Goal: Transaction & Acquisition: Book appointment/travel/reservation

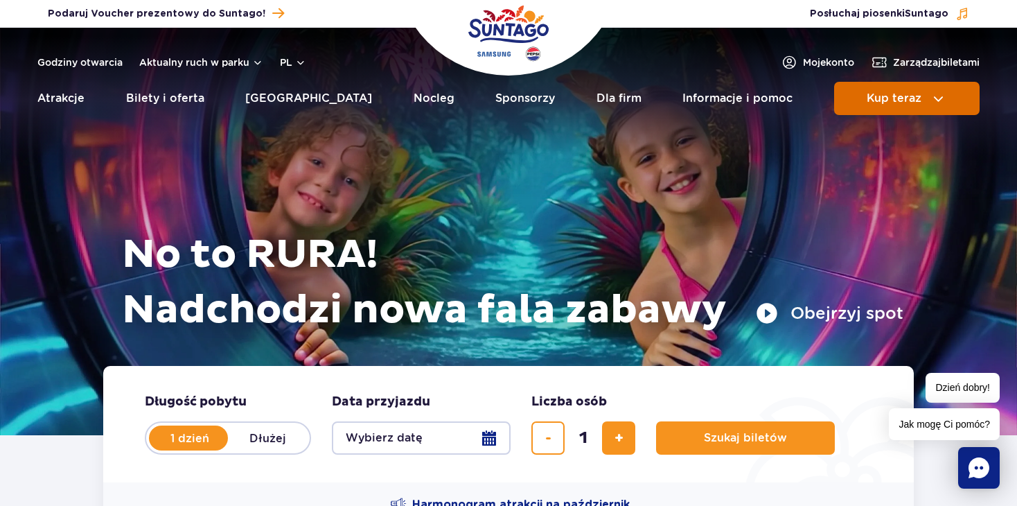
click at [649, 98] on span "Kup teraz" at bounding box center [894, 98] width 55 height 12
click at [649, 92] on span "Kup teraz" at bounding box center [894, 98] width 55 height 12
click at [649, 92] on button "Kup teraz" at bounding box center [908, 98] width 146 height 33
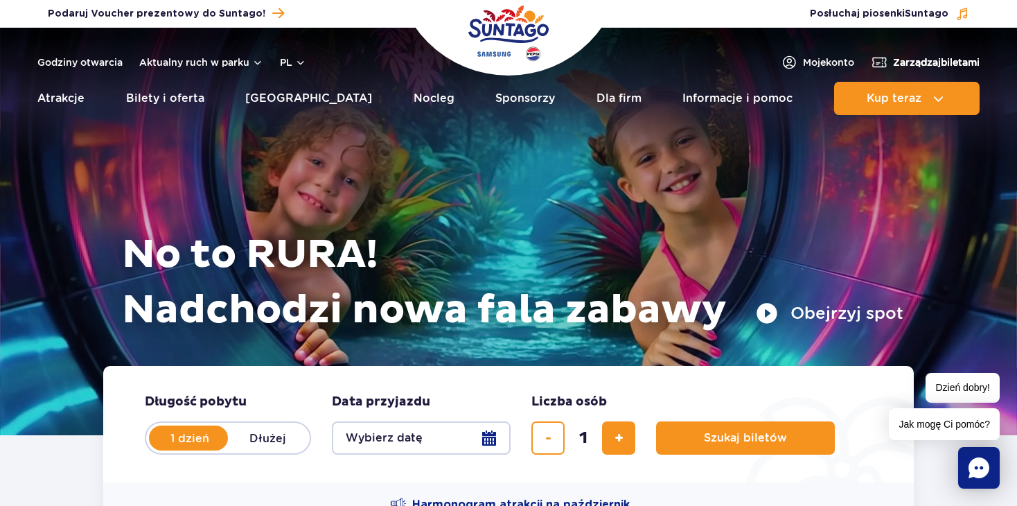
click at [649, 60] on span "Zarządzaj biletami" at bounding box center [936, 62] width 87 height 14
click at [649, 101] on button "Kup teraz" at bounding box center [908, 98] width 146 height 33
click at [272, 430] on label "Dłużej" at bounding box center [267, 437] width 79 height 29
click at [243, 430] on input "Dłużej" at bounding box center [235, 451] width 15 height 3
radio input "false"
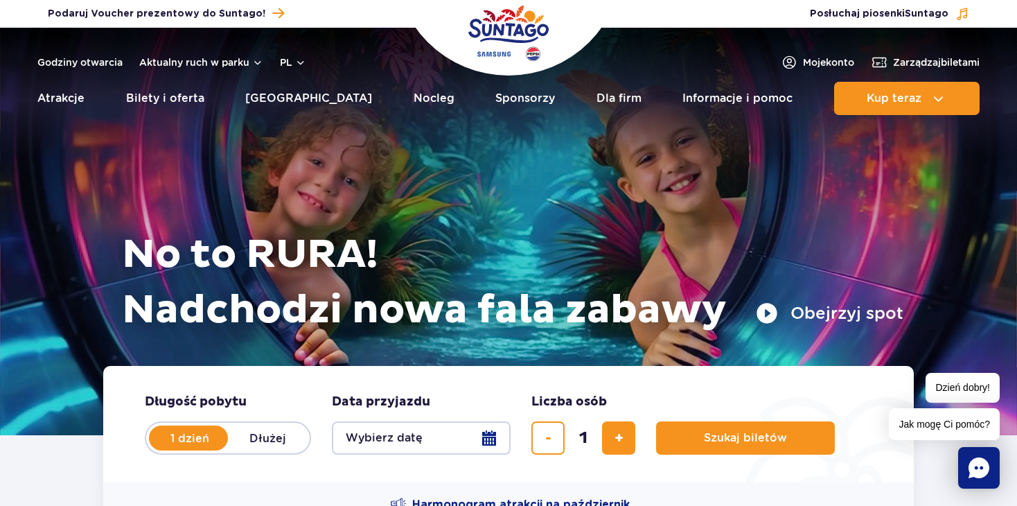
radio input "true"
click at [399, 430] on button "Wybierz datę" at bounding box center [421, 437] width 179 height 33
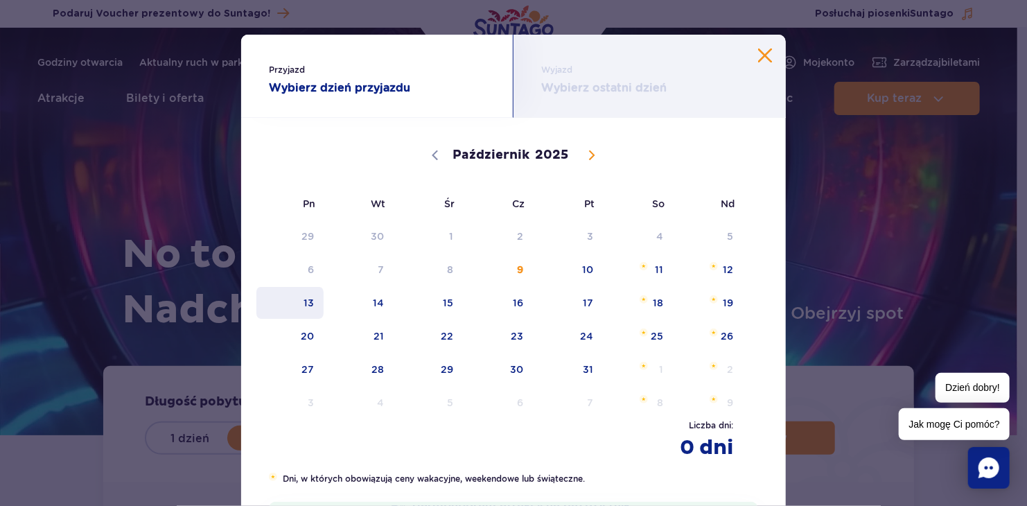
click at [302, 306] on span "13" at bounding box center [290, 303] width 70 height 32
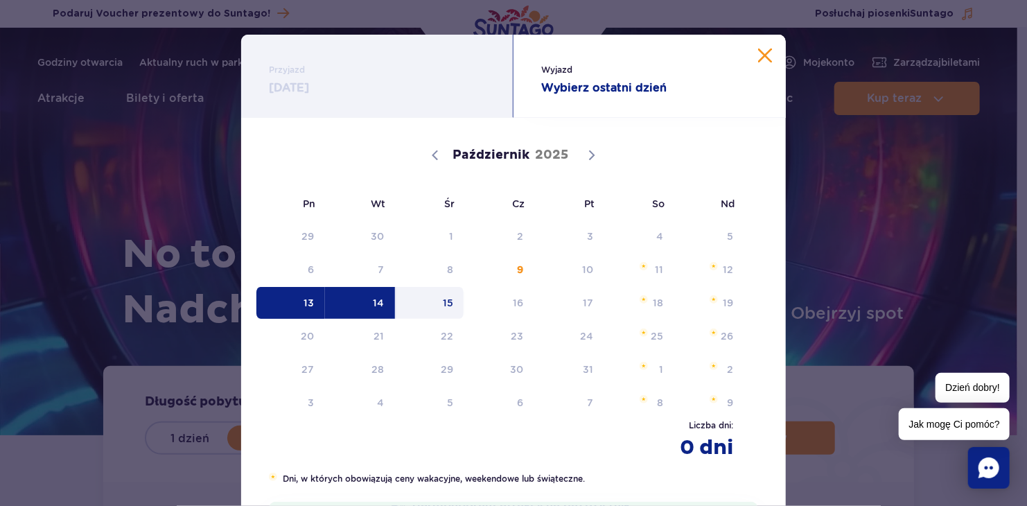
click at [434, 304] on span "15" at bounding box center [430, 303] width 70 height 32
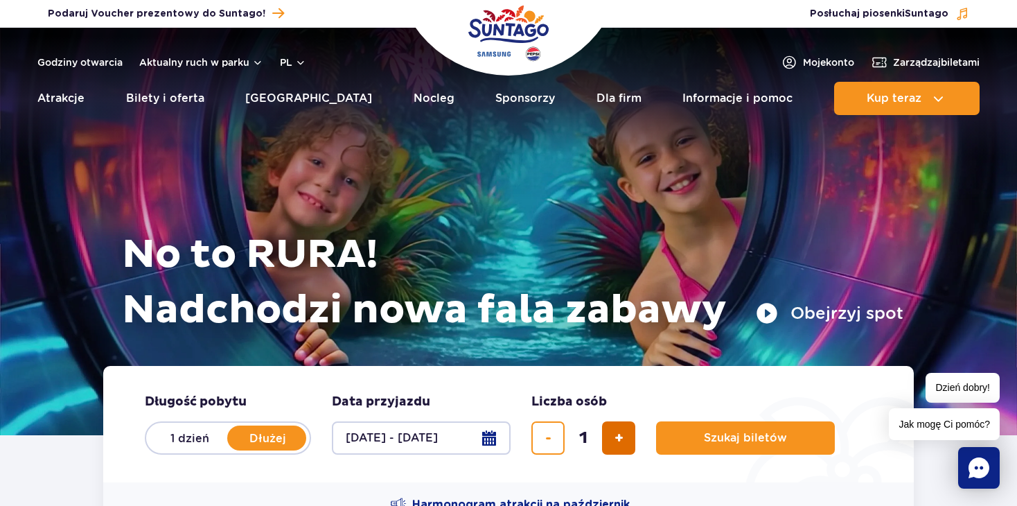
click at [616, 430] on span "dodaj bilet" at bounding box center [619, 438] width 9 height 0
type input "4"
click at [649, 430] on span "Szukaj biletów" at bounding box center [740, 438] width 83 height 12
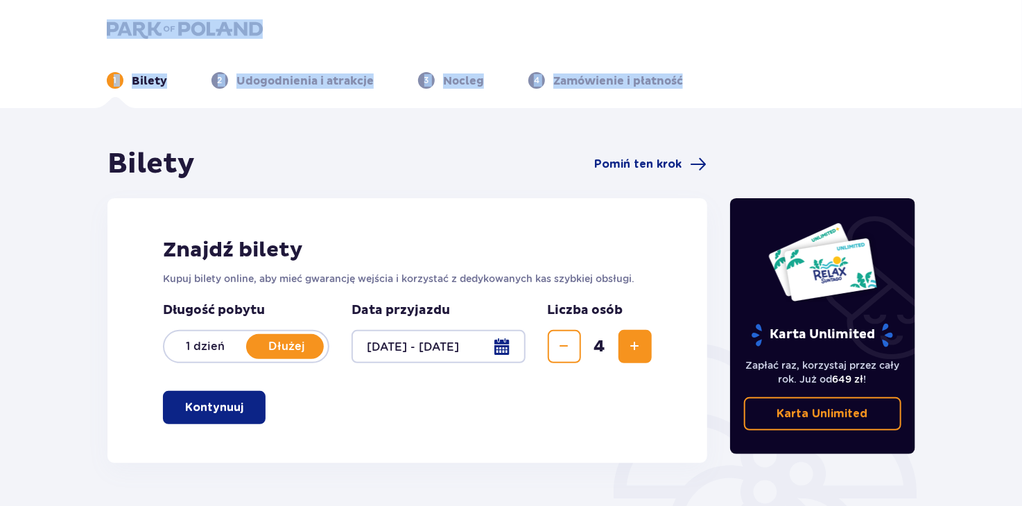
drag, startPoint x: 1001, startPoint y: 21, endPoint x: 1003, endPoint y: 67, distance: 45.8
click at [1003, 67] on header "1 Bilety 2 Udogodnienia i atrakcje 3 Nocleg 4 Zamówienie i płatność" at bounding box center [511, 54] width 1022 height 108
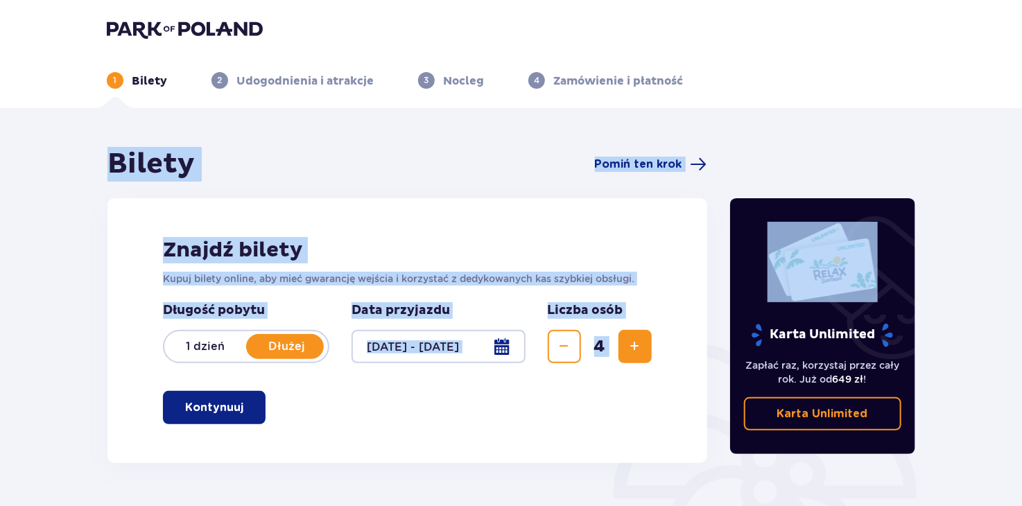
drag, startPoint x: 1001, startPoint y: 65, endPoint x: 1027, endPoint y: 145, distance: 83.9
click at [1022, 145] on html "1 Bilety 2 Udogodnienia i atrakcje 3 Nocleg 4 Zamówienie i płatność Bilety Pomi…" at bounding box center [511, 253] width 1022 height 506
click at [390, 427] on div "Znajdź bilety Kupuj bilety online, aby mieć gwarancję wejścia i korzystać z ded…" at bounding box center [407, 330] width 600 height 265
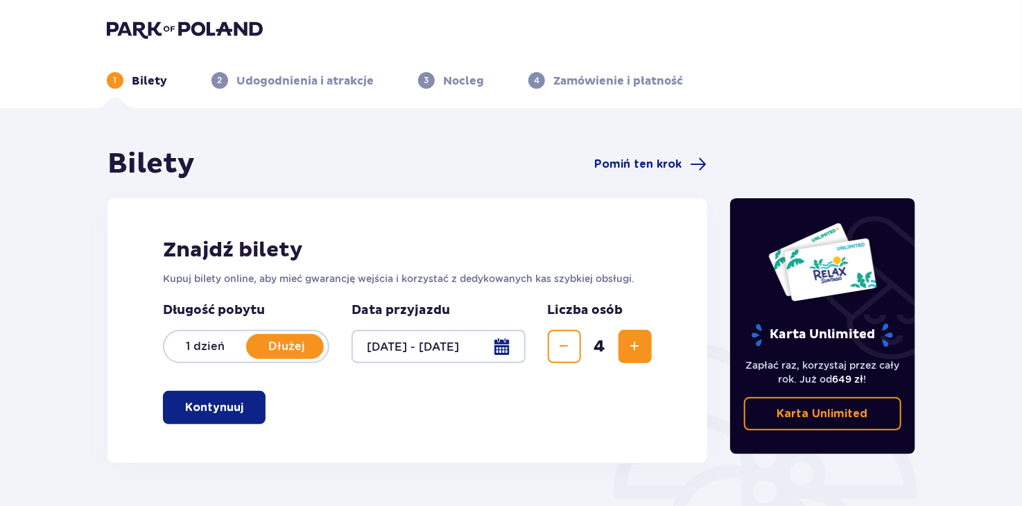
click at [214, 403] on p "Kontynuuj" at bounding box center [214, 407] width 58 height 15
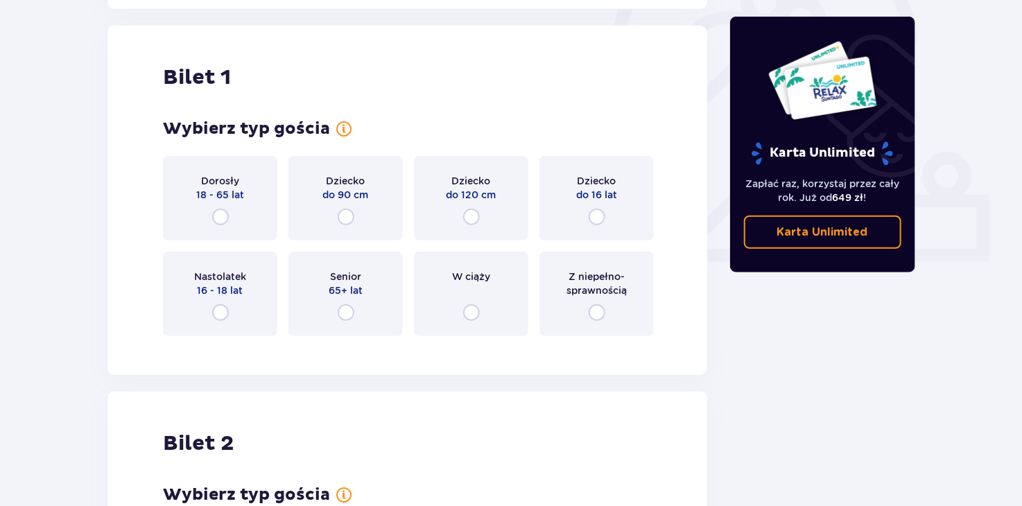
scroll to position [463, 0]
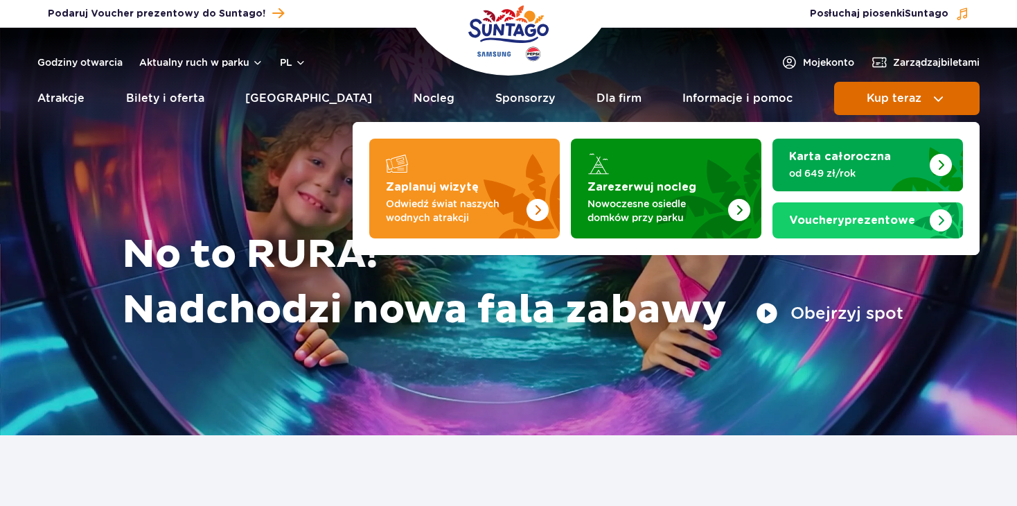
click at [903, 98] on span "Kup teraz" at bounding box center [894, 98] width 55 height 12
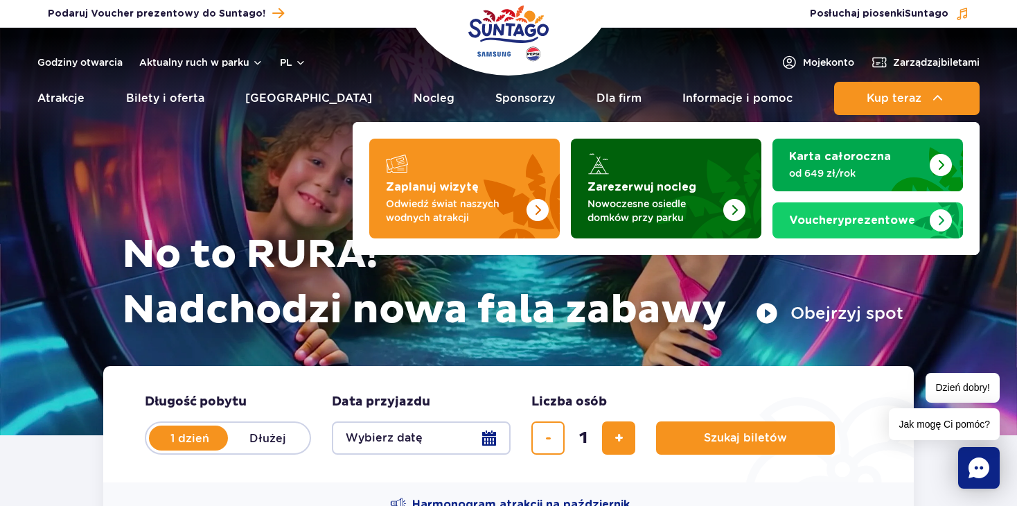
click at [619, 202] on p "Nowoczesne osiedle domków przy parku" at bounding box center [655, 211] width 135 height 28
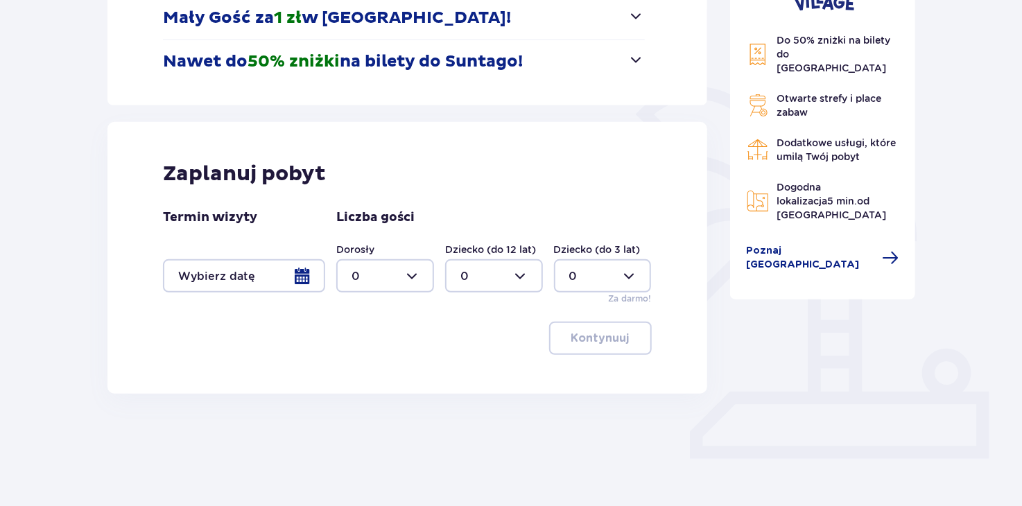
scroll to position [263, 0]
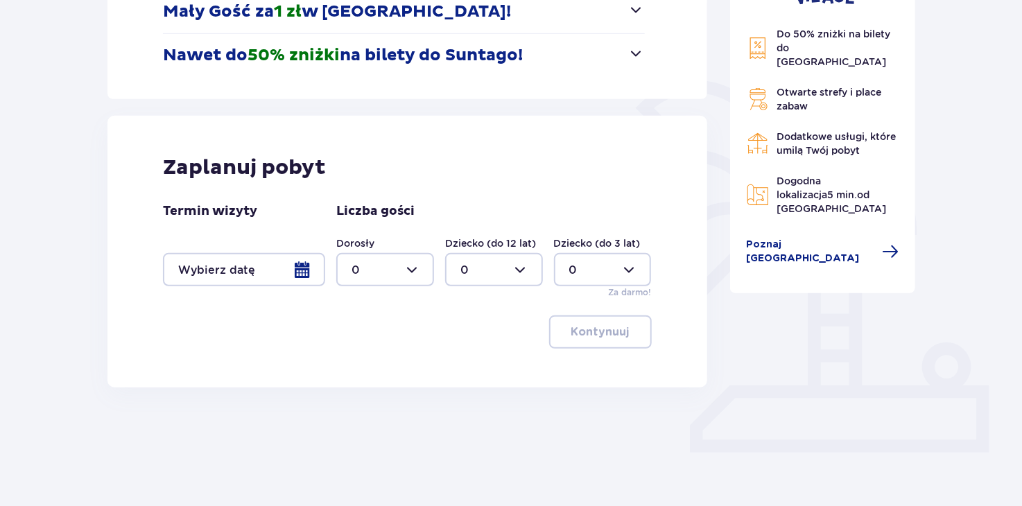
click at [302, 263] on div at bounding box center [244, 269] width 162 height 33
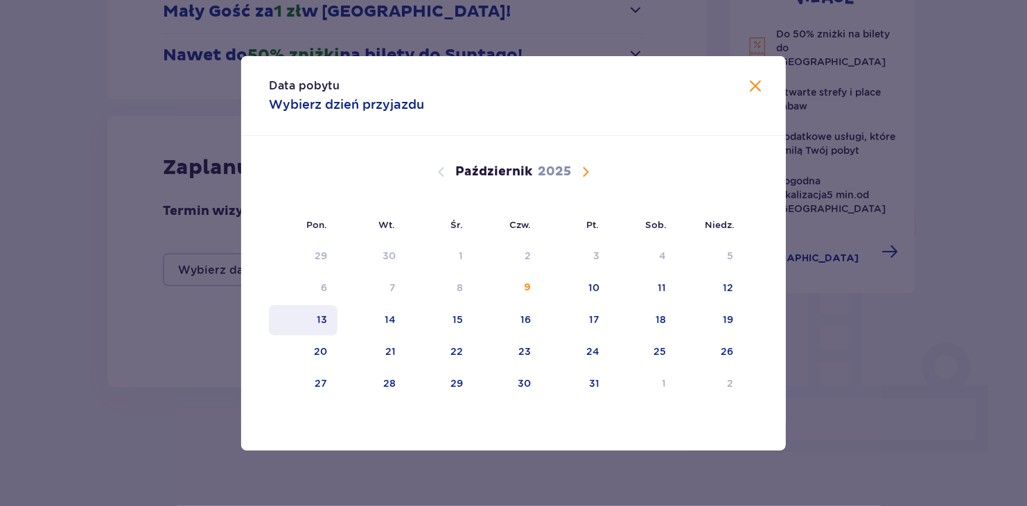
click at [311, 318] on div "13" at bounding box center [303, 320] width 69 height 30
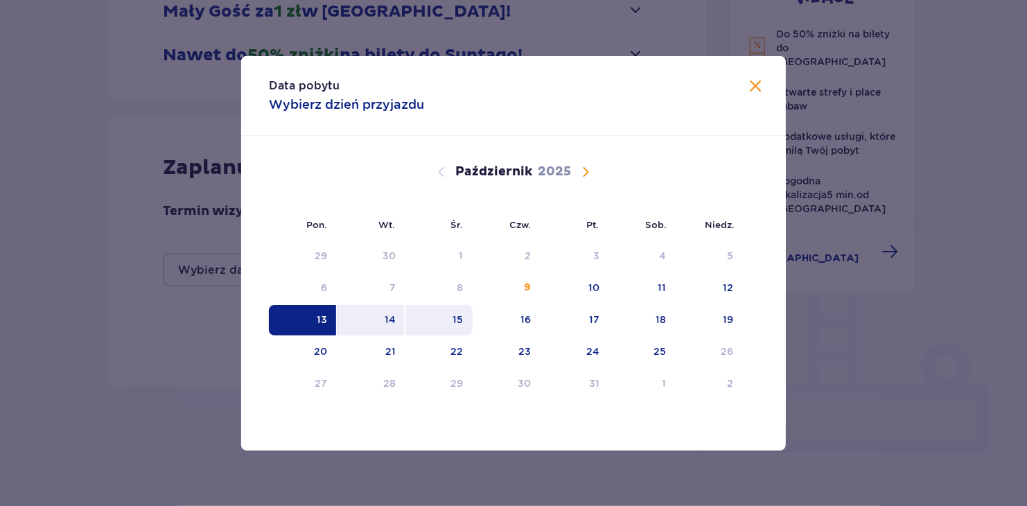
click at [454, 317] on div "15" at bounding box center [458, 320] width 10 height 14
type input "[DATE] - [DATE]"
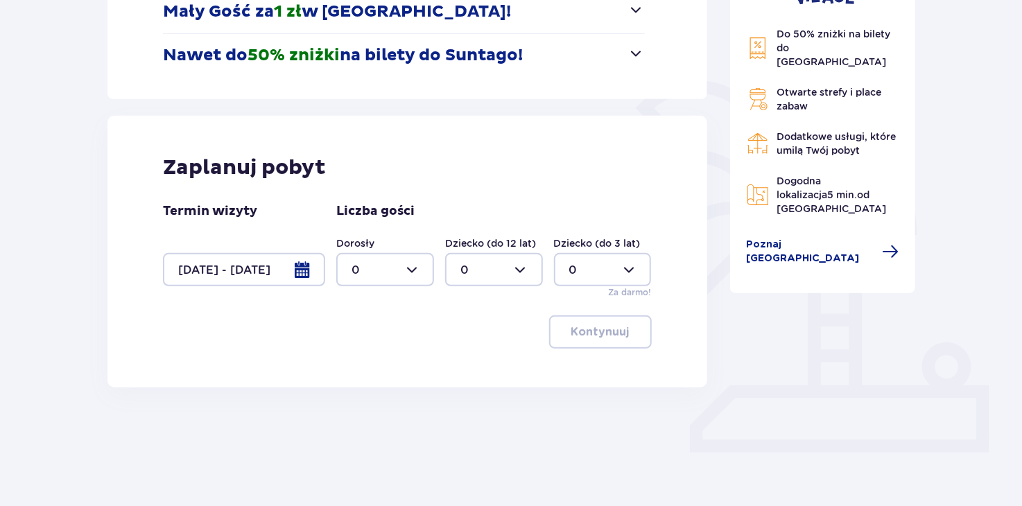
click at [406, 271] on div at bounding box center [385, 269] width 98 height 33
click at [366, 365] on div "2" at bounding box center [385, 370] width 67 height 15
type input "2"
click at [518, 267] on div at bounding box center [494, 269] width 98 height 33
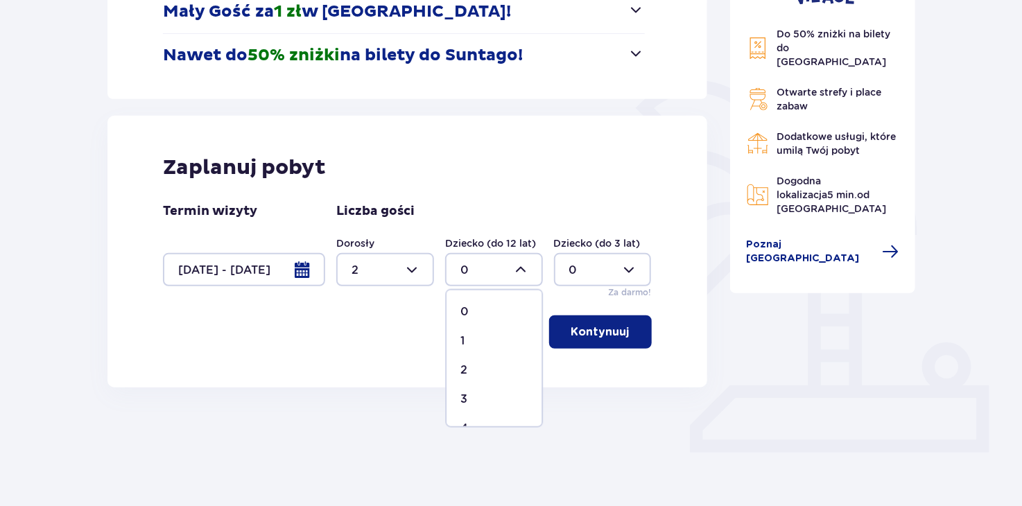
click at [462, 368] on p "2" at bounding box center [463, 370] width 7 height 15
type input "2"
click at [588, 332] on p "Kontynuuj" at bounding box center [600, 331] width 58 height 15
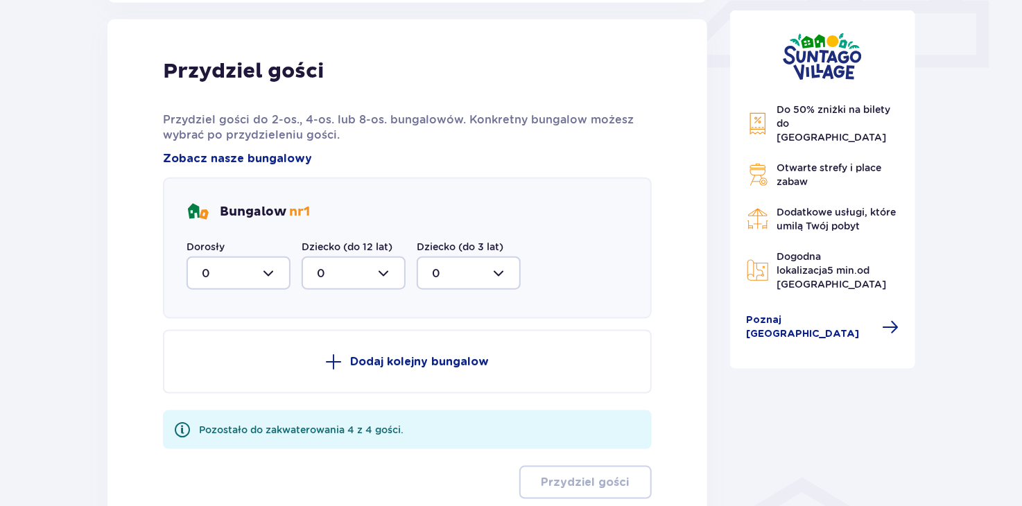
scroll to position [650, 0]
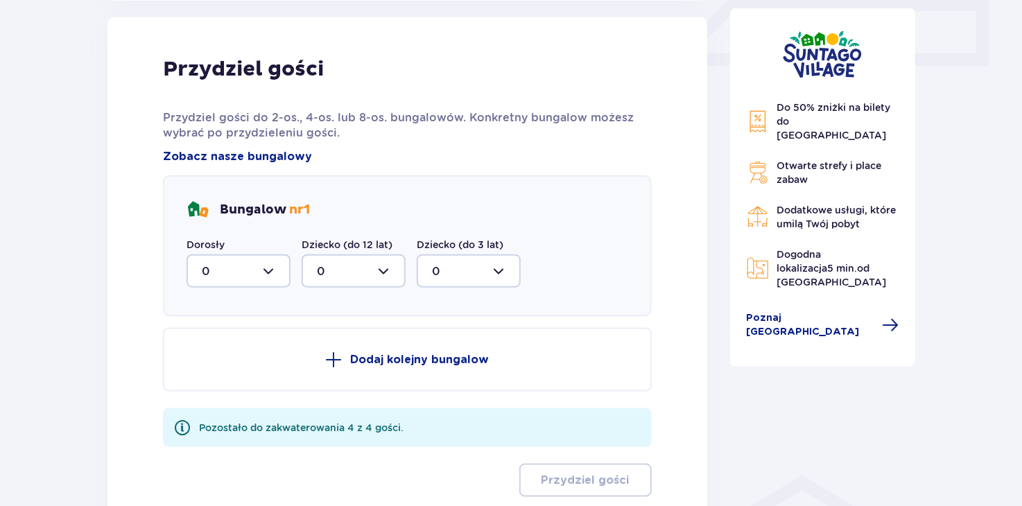
click at [271, 274] on div at bounding box center [238, 270] width 104 height 33
click at [209, 374] on div "2" at bounding box center [238, 371] width 73 height 15
type input "2"
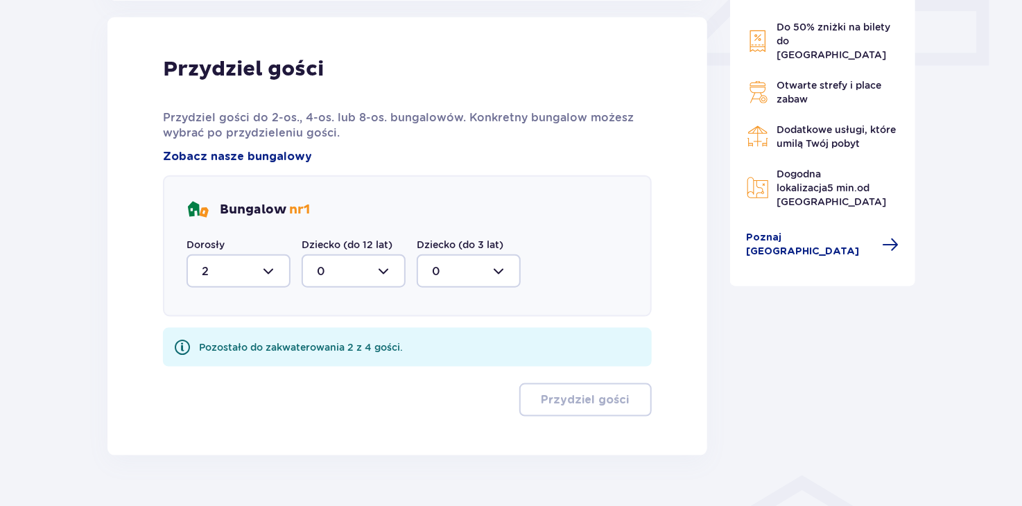
click at [387, 272] on div at bounding box center [354, 270] width 104 height 33
click at [332, 376] on div "2" at bounding box center [353, 371] width 73 height 15
type input "2"
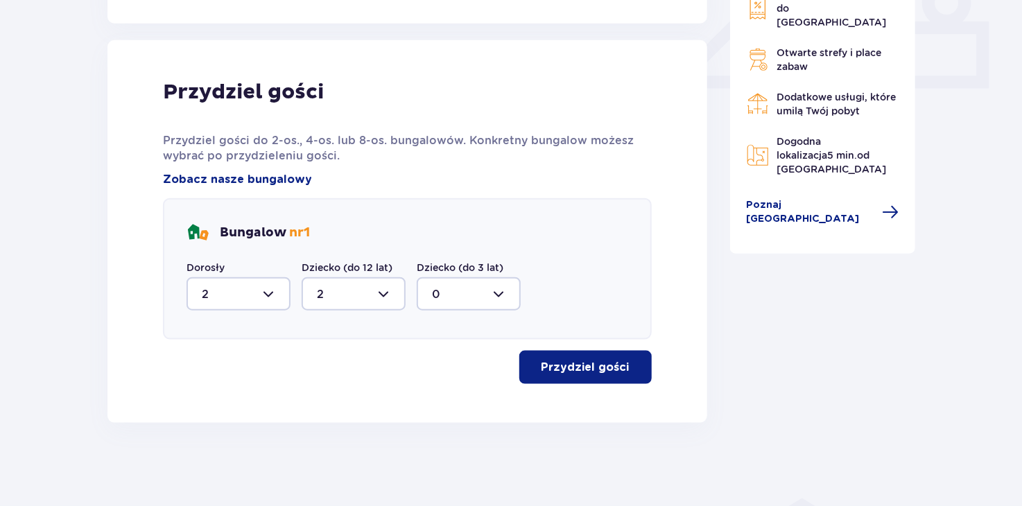
scroll to position [626, 0]
click at [554, 372] on p "Przydziel gości" at bounding box center [585, 368] width 88 height 15
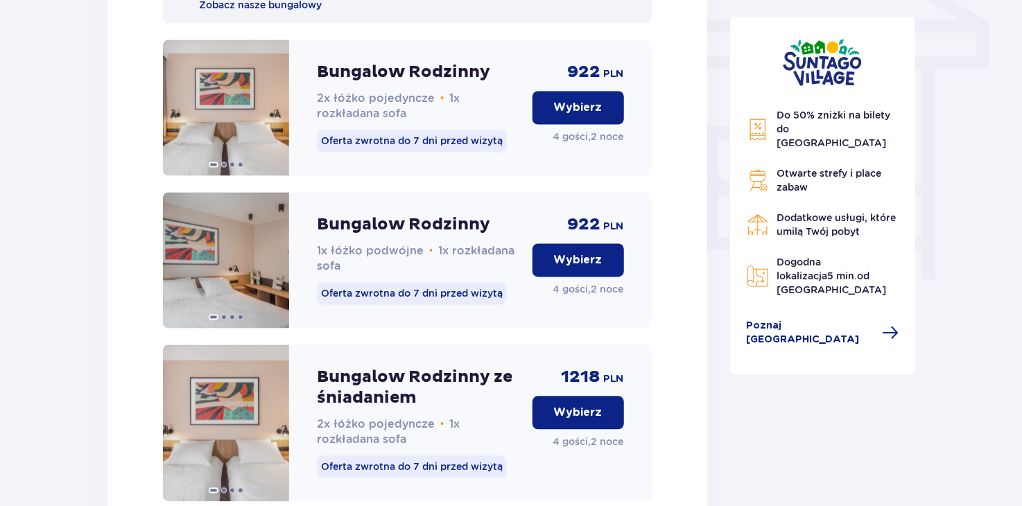
scroll to position [1243, 0]
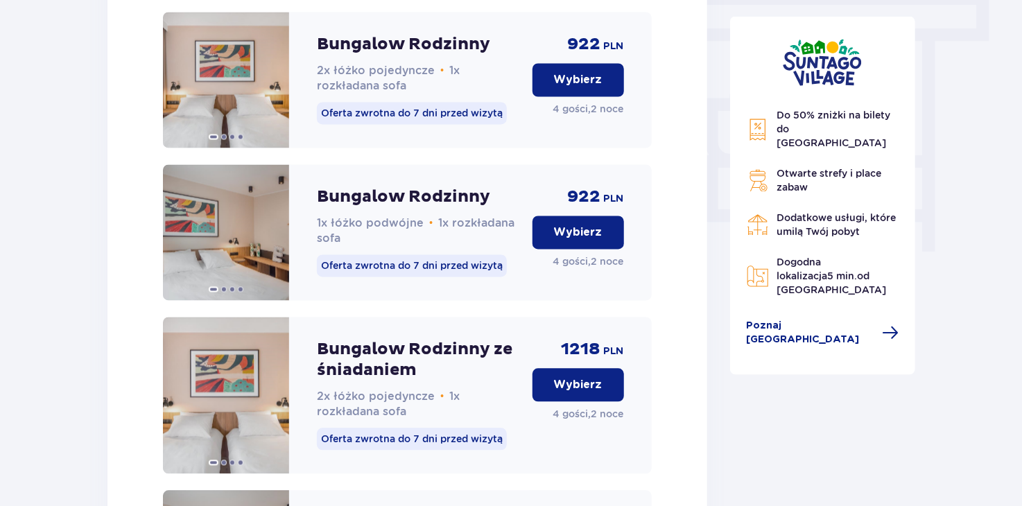
click at [554, 372] on div "1218 PLN Wybierz 4 gości , 2 noce" at bounding box center [577, 395] width 91 height 157
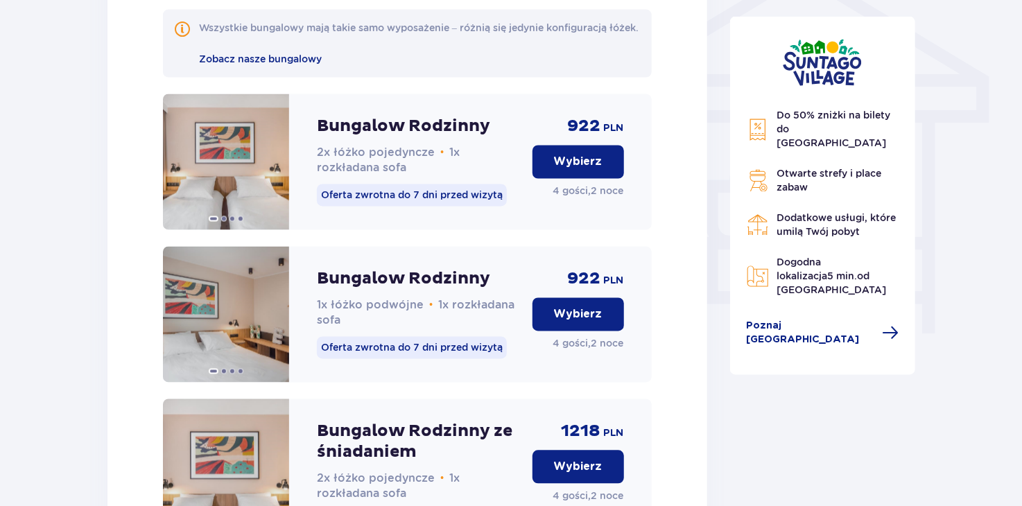
scroll to position [1160, 0]
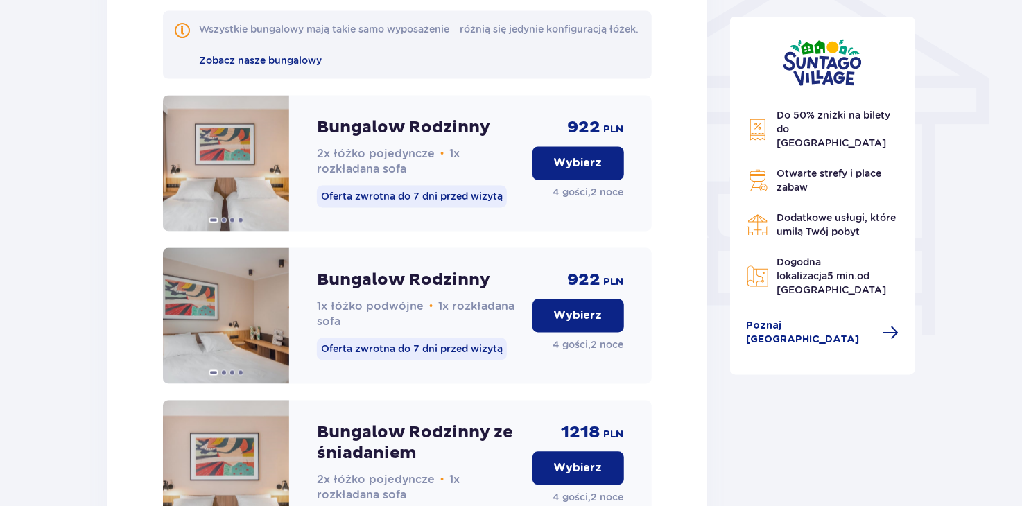
click at [578, 324] on p "Wybierz" at bounding box center [578, 315] width 49 height 15
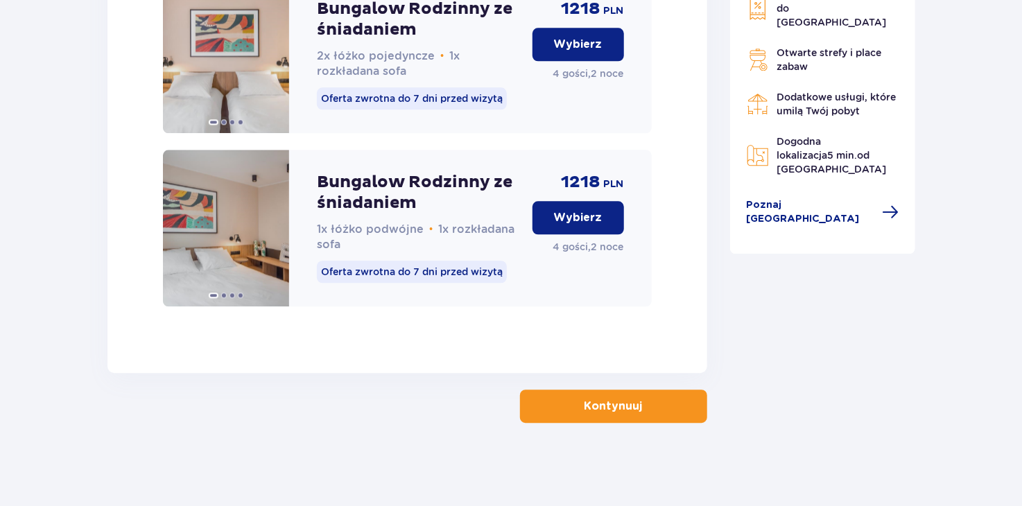
scroll to position [1598, 0]
click at [582, 396] on button "Kontynuuj" at bounding box center [613, 406] width 187 height 33
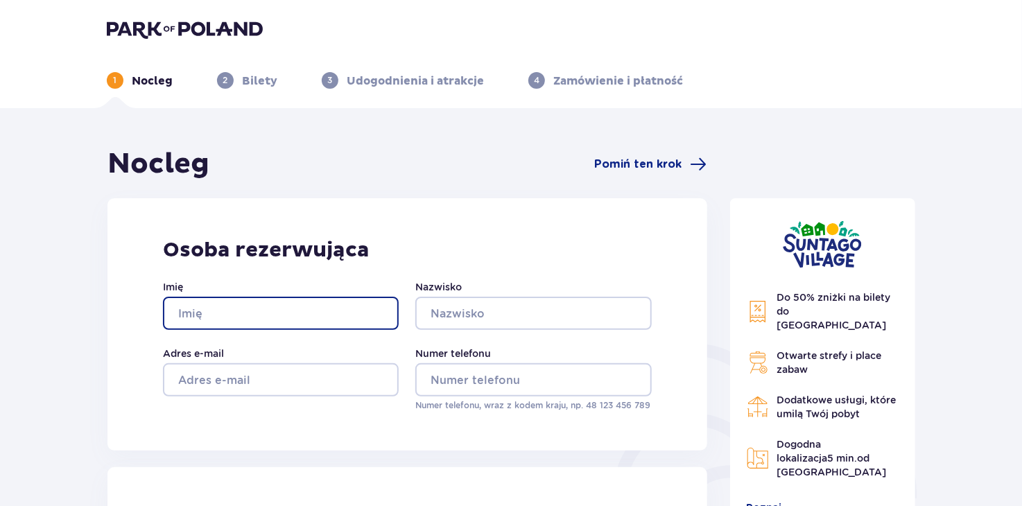
click at [277, 321] on input "Imię" at bounding box center [281, 313] width 236 height 33
type input "[PERSON_NAME]"
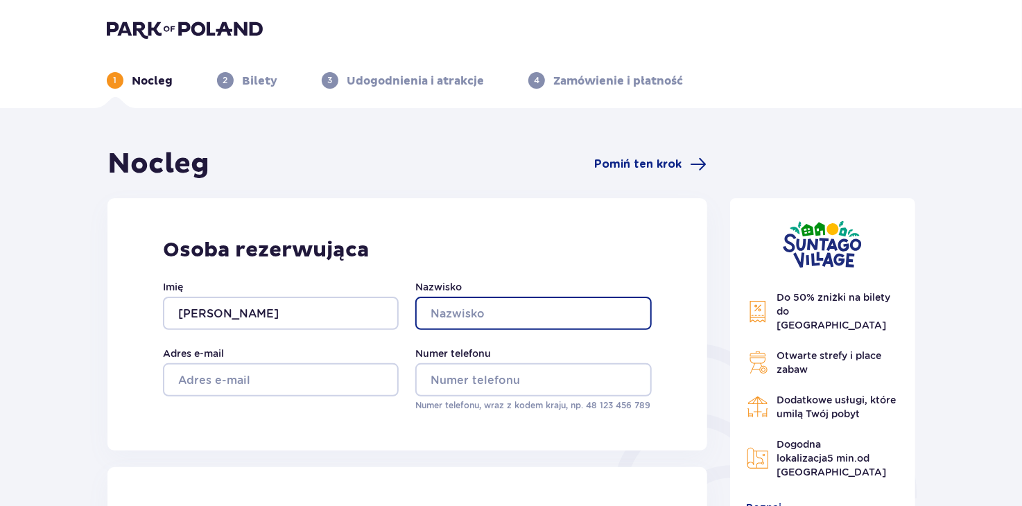
click at [435, 312] on input "Nazwisko" at bounding box center [533, 313] width 236 height 33
type input "[PERSON_NAME]"
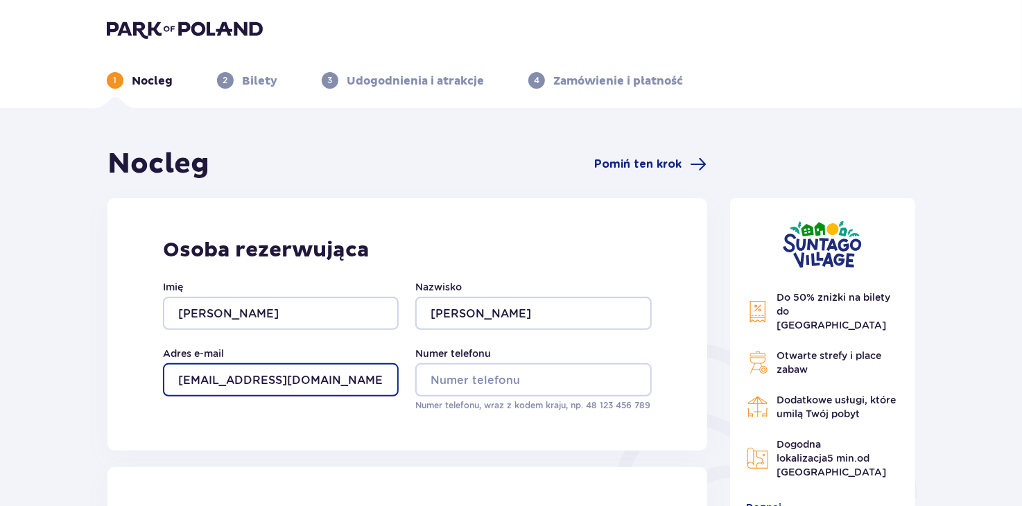
type input "[EMAIL_ADDRESS][DOMAIN_NAME]"
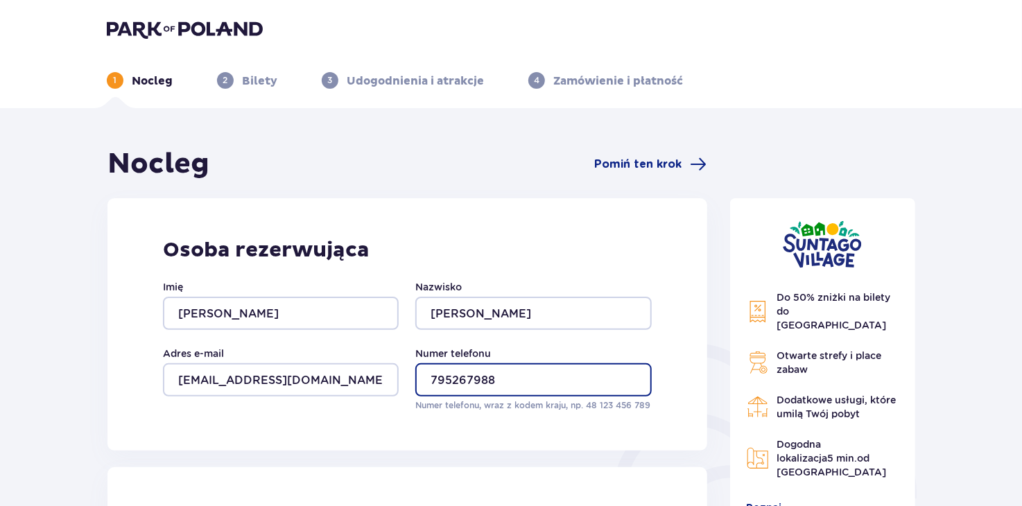
type input "795267988"
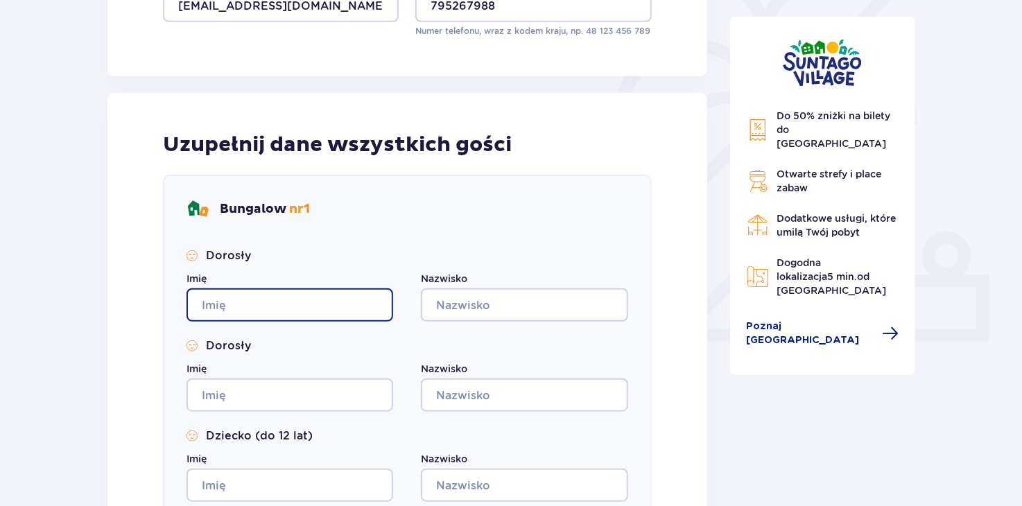
scroll to position [426, 0]
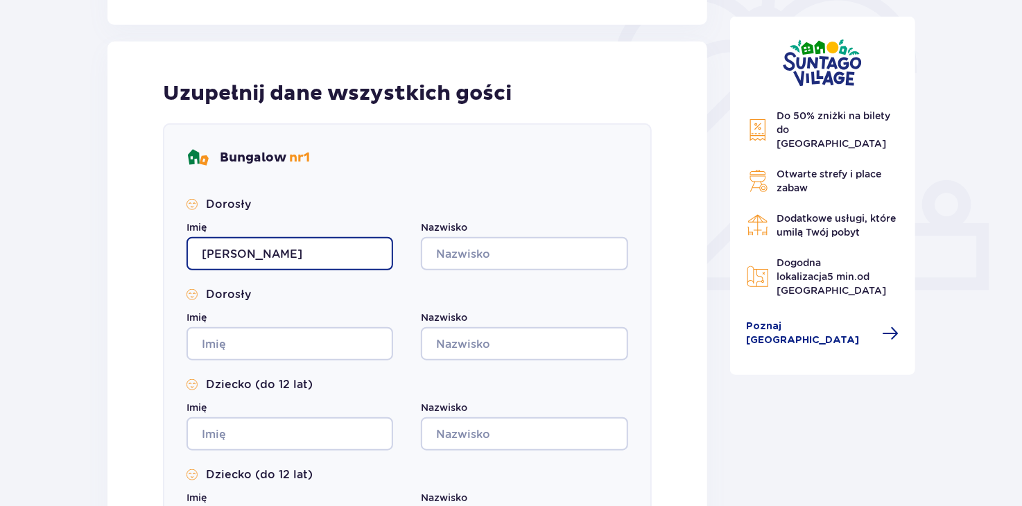
type input "[PERSON_NAME]"
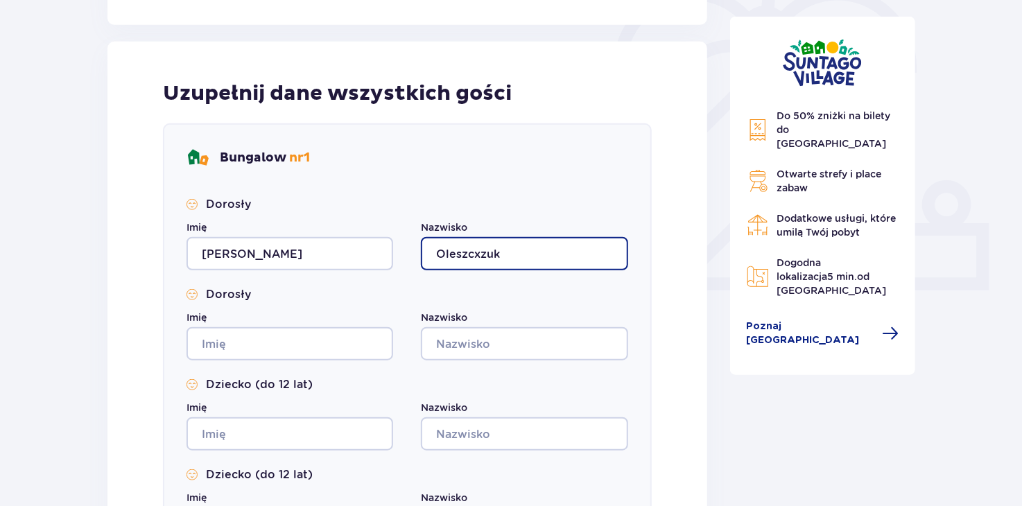
click at [573, 255] on input "Oleszcxzuk" at bounding box center [524, 253] width 207 height 33
type input "[PERSON_NAME]"
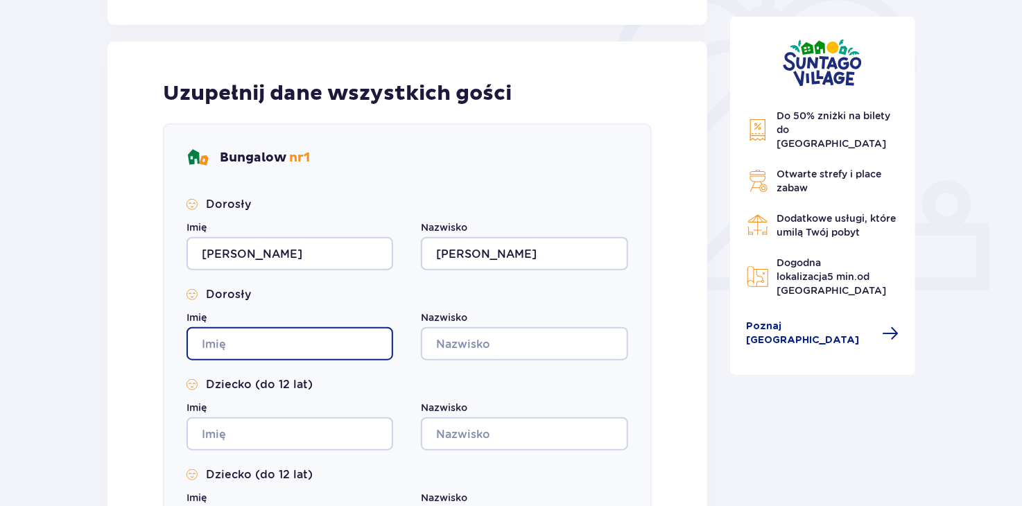
click at [235, 347] on input "Imię" at bounding box center [289, 343] width 207 height 33
type input "[PERSON_NAME]"
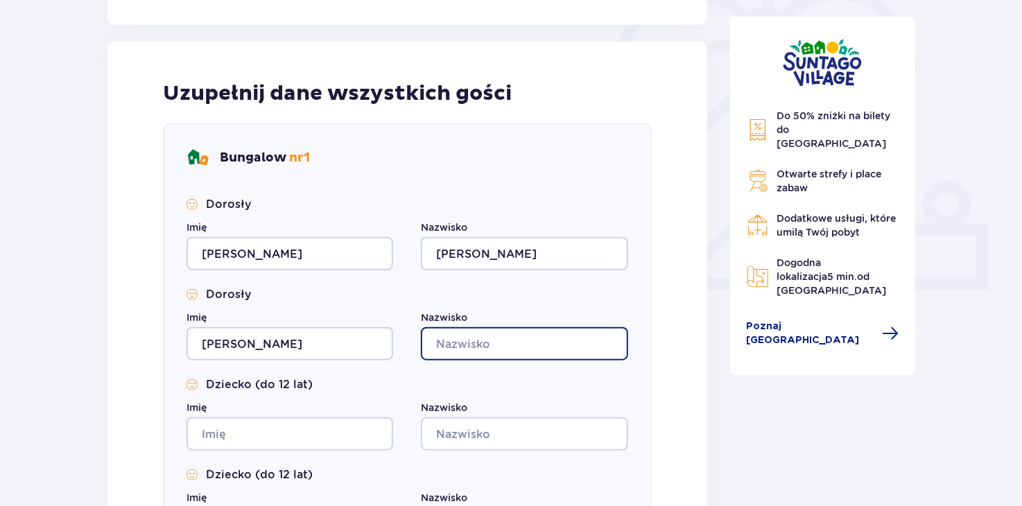
click at [456, 349] on input "Nazwisko" at bounding box center [524, 343] width 207 height 33
type input "[PERSON_NAME]"
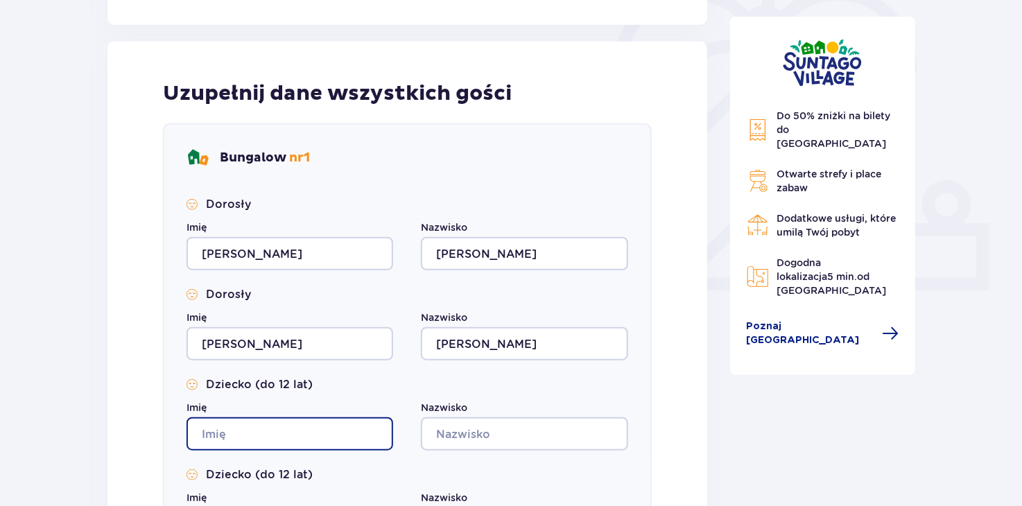
click at [271, 435] on input "Imię" at bounding box center [289, 433] width 207 height 33
type input "[PERSON_NAME]"
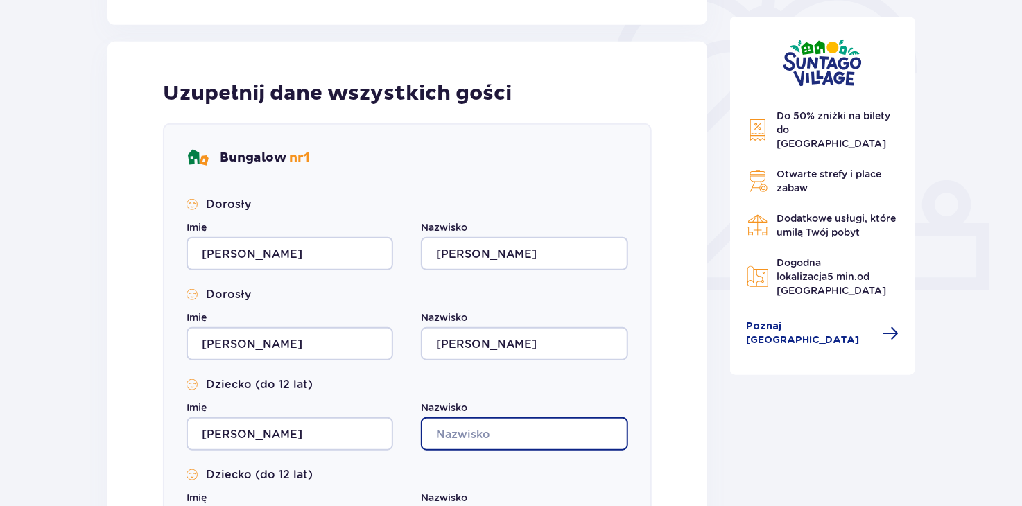
click at [473, 445] on input "Nazwisko" at bounding box center [524, 433] width 207 height 33
type input "[PERSON_NAME]"
click at [545, 422] on input "[PERSON_NAME]" at bounding box center [524, 433] width 207 height 33
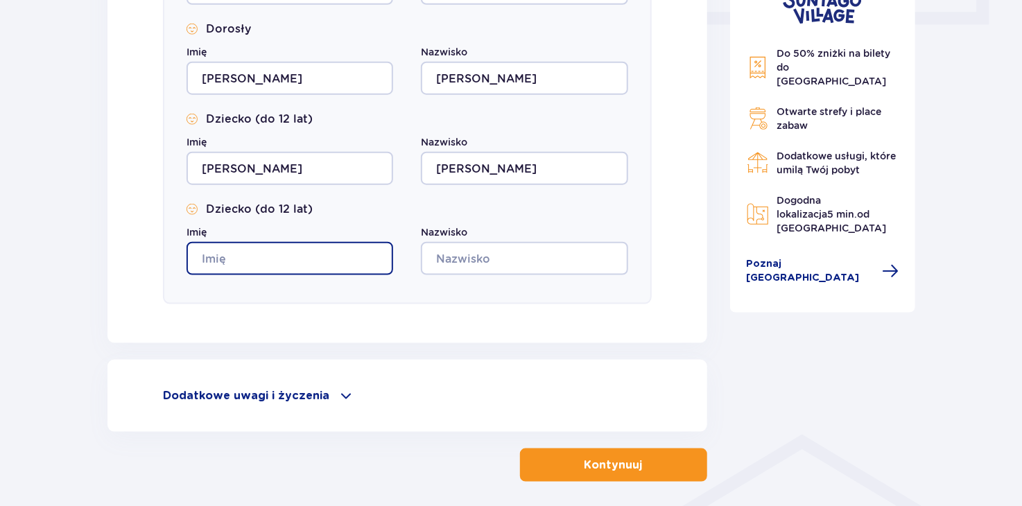
scroll to position [696, 0]
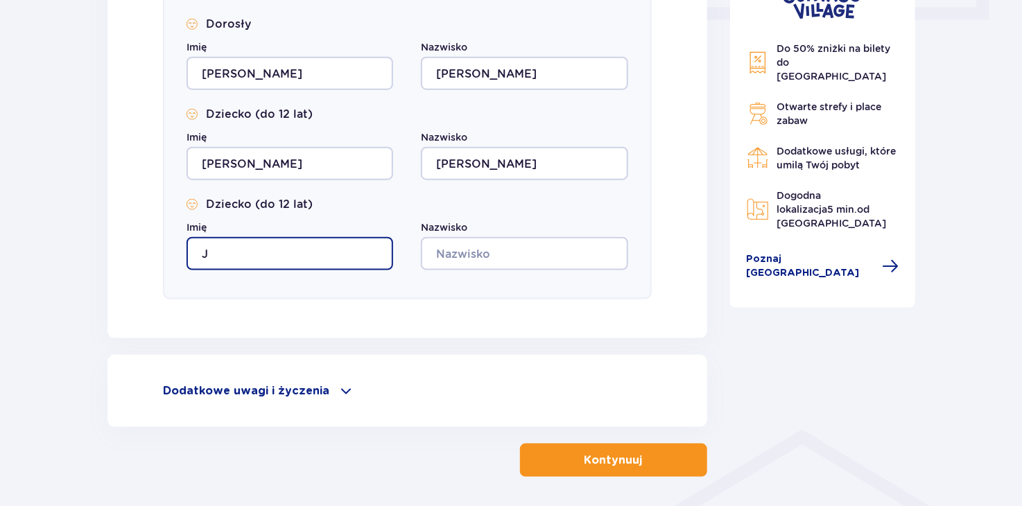
type input "Jan"
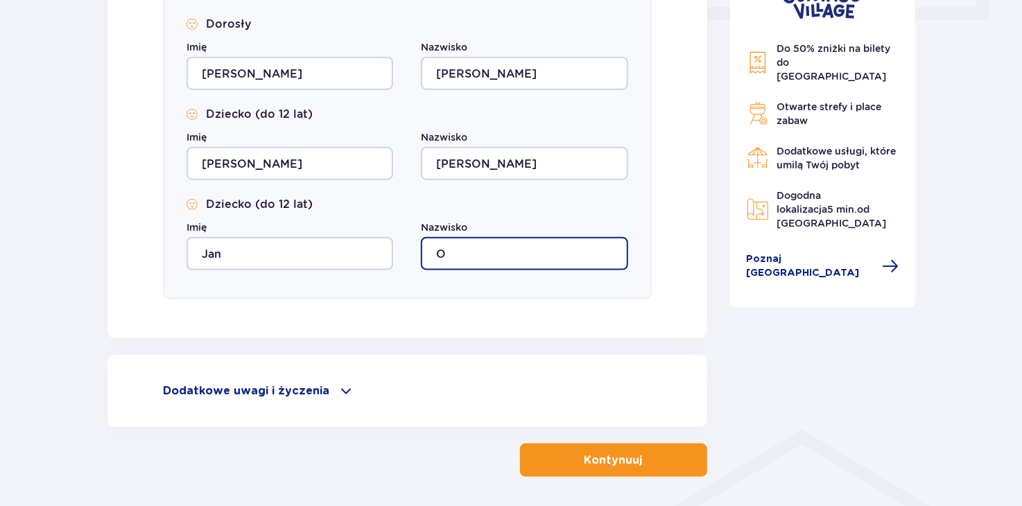
type input "[PERSON_NAME]"
click at [338, 394] on span at bounding box center [346, 391] width 17 height 17
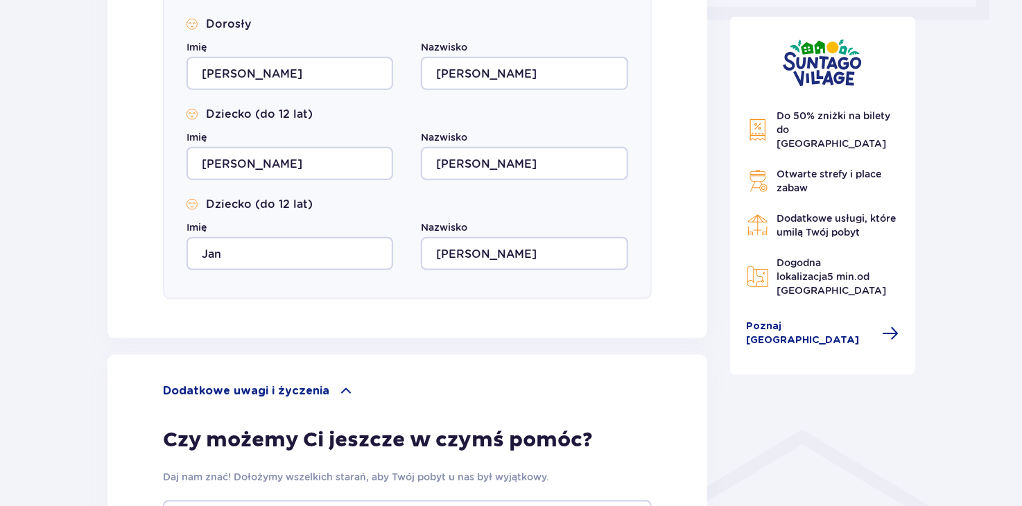
drag, startPoint x: 871, startPoint y: 435, endPoint x: 835, endPoint y: 391, distance: 57.1
click at [835, 391] on div "Do 50% zniżki na bilety do [GEOGRAPHIC_DATA] Otwarte strefy i place zabaw Dodat…" at bounding box center [823, 78] width 208 height 1255
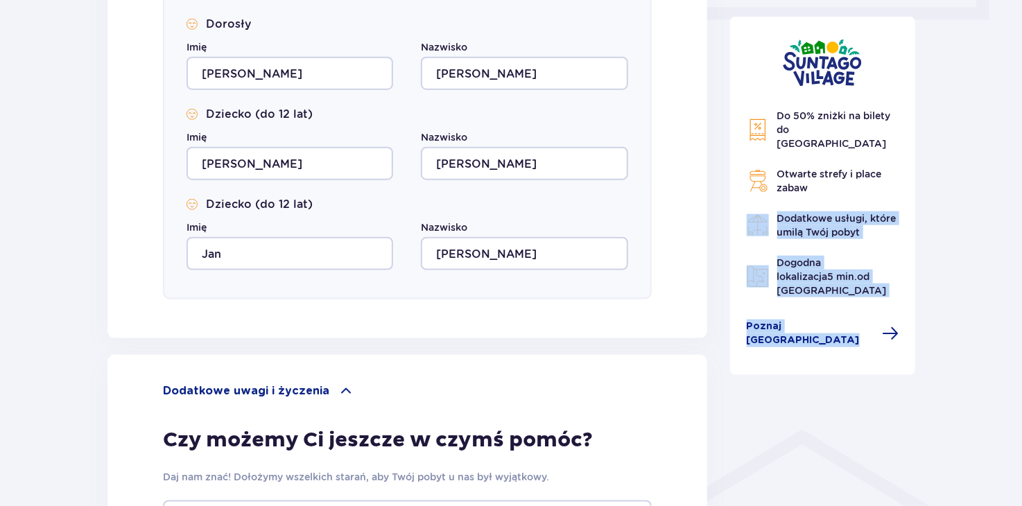
drag, startPoint x: 835, startPoint y: 391, endPoint x: 866, endPoint y: 174, distance: 219.3
click at [866, 174] on div "Do 50% zniżki na bilety do [GEOGRAPHIC_DATA] Otwarte strefy i place zabaw Dodat…" at bounding box center [823, 78] width 208 height 1255
click at [929, 254] on div "Nocleg Pomiń ten krok Osoba rezerwująca Imię [PERSON_NAME] Nazwisko [PERSON_NAM…" at bounding box center [511, 100] width 1022 height 1377
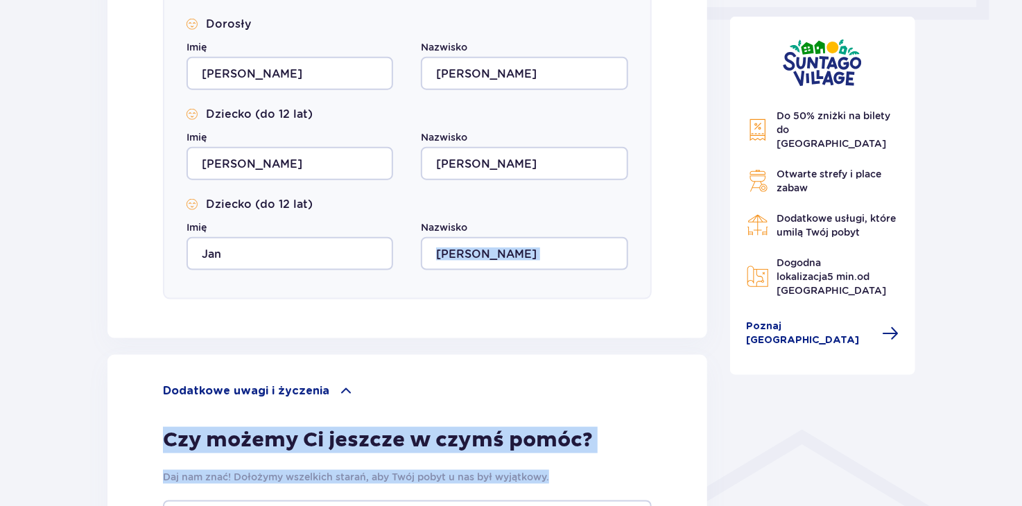
drag, startPoint x: 638, startPoint y: 471, endPoint x: 631, endPoint y: 256, distance: 214.3
click at [631, 256] on div "Nocleg Pomiń ten krok Osoba rezerwująca Imię [PERSON_NAME] Nazwisko [PERSON_NAM…" at bounding box center [407, 78] width 600 height 1255
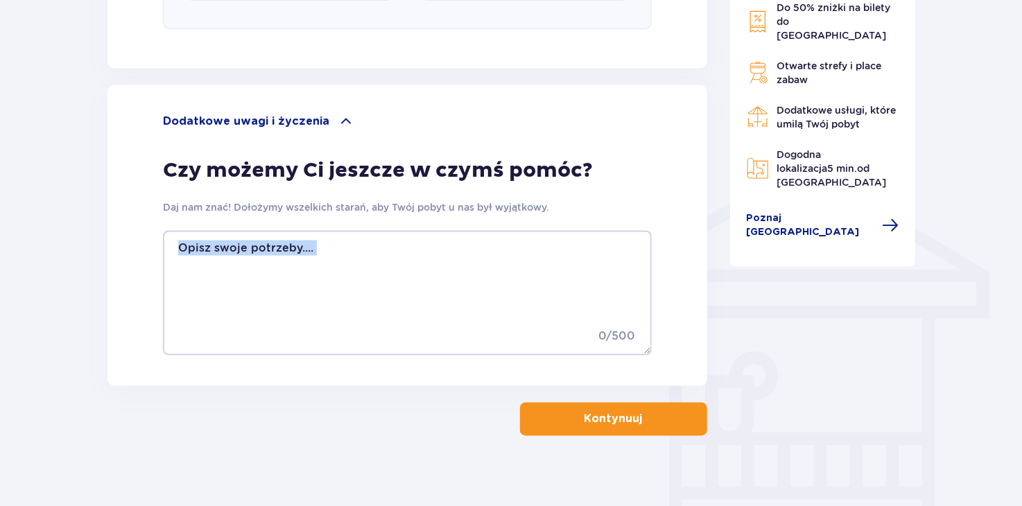
scroll to position [978, 0]
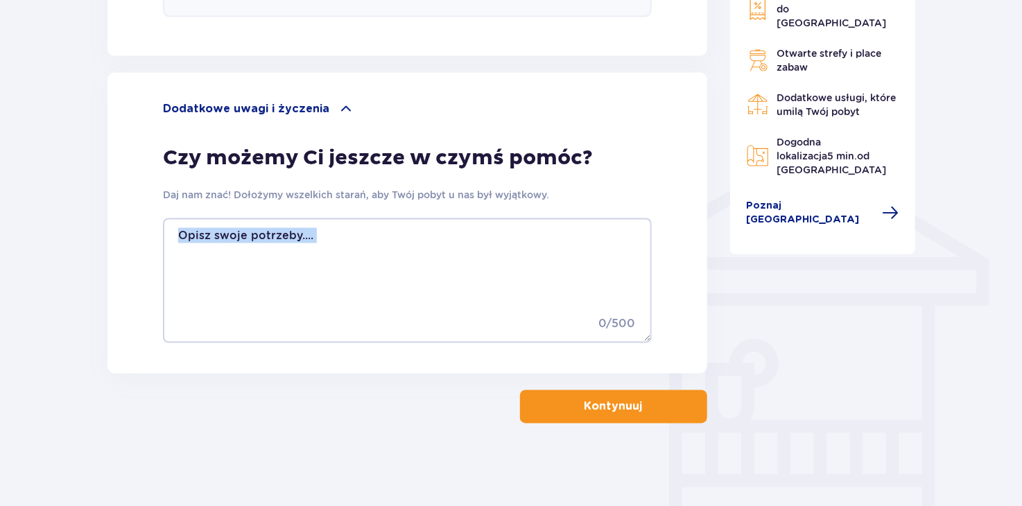
drag, startPoint x: 671, startPoint y: 464, endPoint x: 632, endPoint y: 466, distance: 38.9
click at [338, 107] on span at bounding box center [346, 109] width 17 height 17
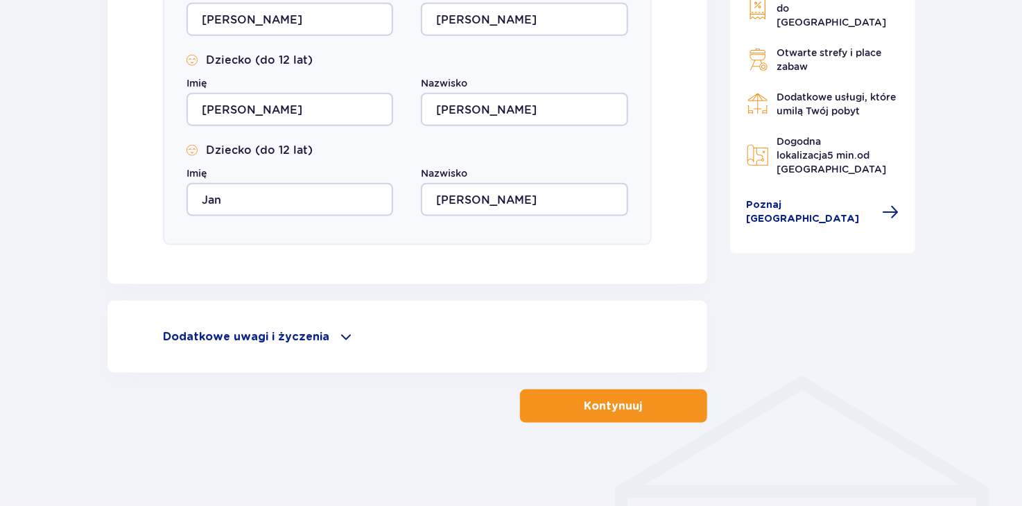
scroll to position [749, 0]
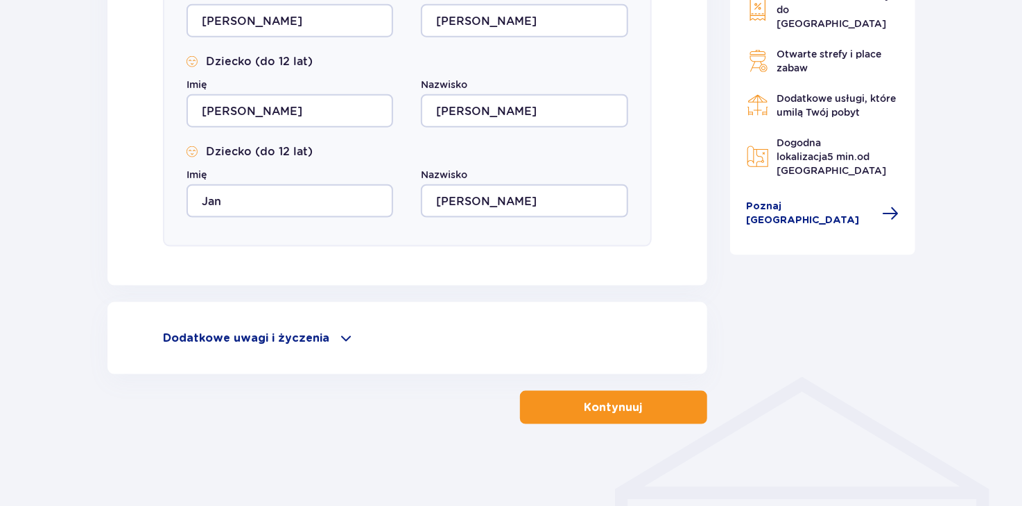
click at [609, 410] on p "Kontynuuj" at bounding box center [613, 407] width 58 height 15
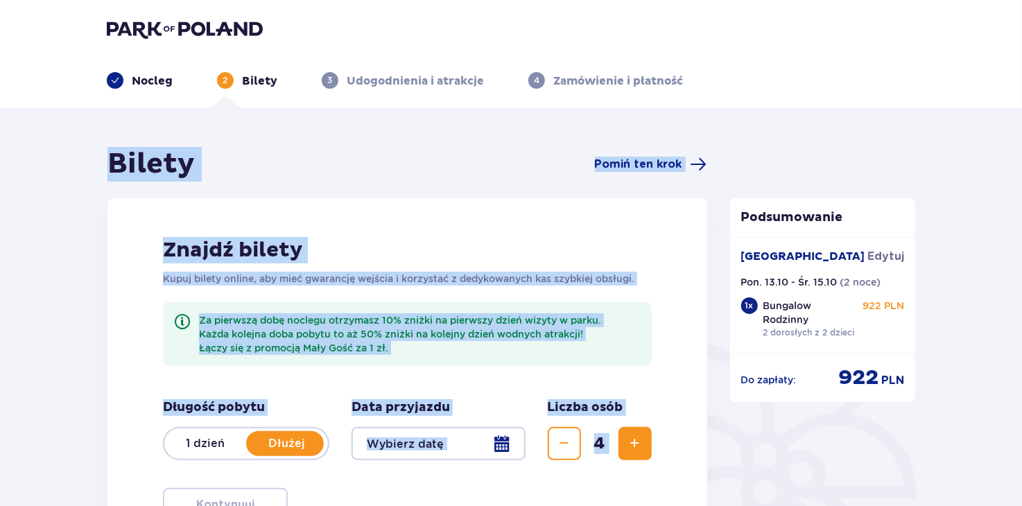
click at [55, 365] on div "Bilety Pomiń ten krok Znajdź bilety Kupuj bilety online, aby mieć gwarancję wej…" at bounding box center [511, 400] width 1022 height 585
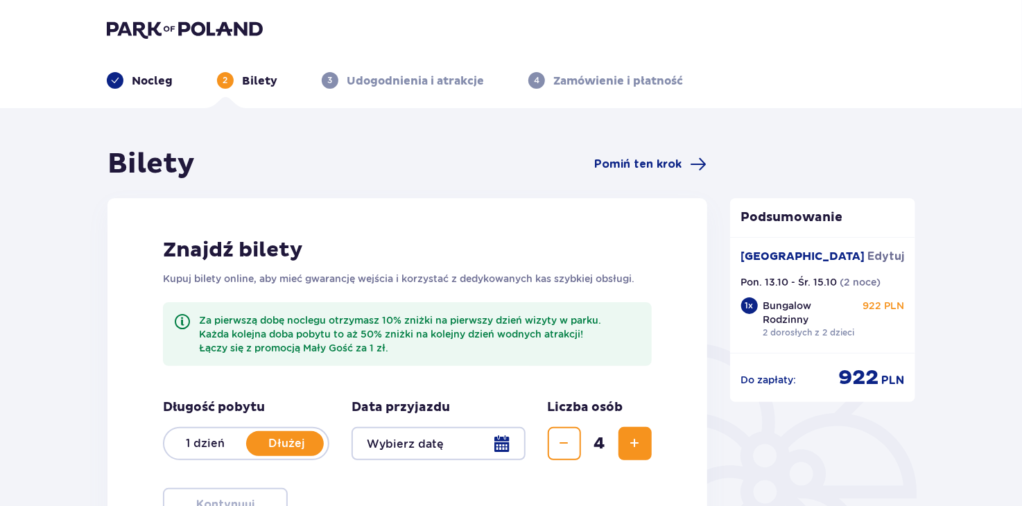
click at [499, 445] on div at bounding box center [438, 443] width 174 height 33
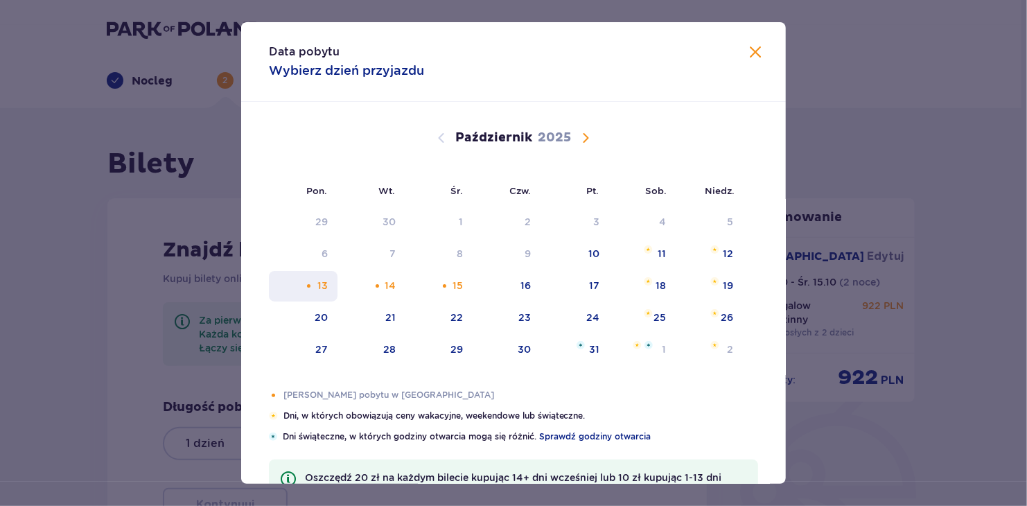
click at [318, 283] on div "13" at bounding box center [322, 286] width 10 height 14
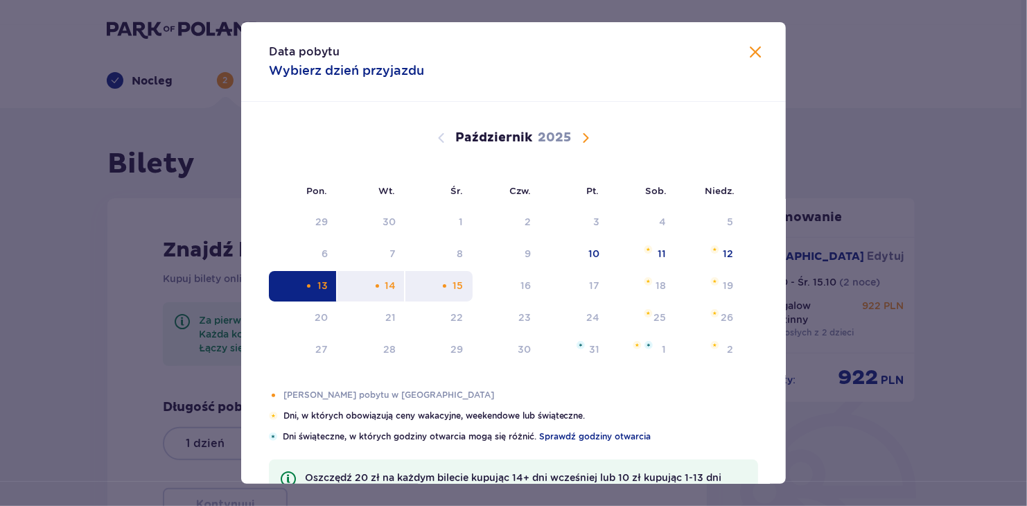
click at [459, 288] on div "15" at bounding box center [458, 286] width 10 height 14
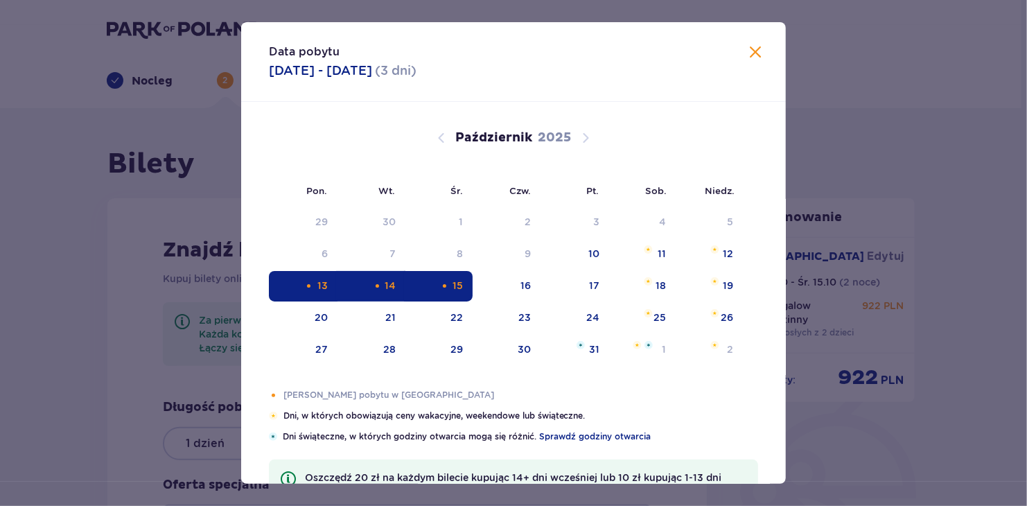
type input "[DATE] - [DATE]"
click at [459, 288] on div "15" at bounding box center [458, 286] width 10 height 14
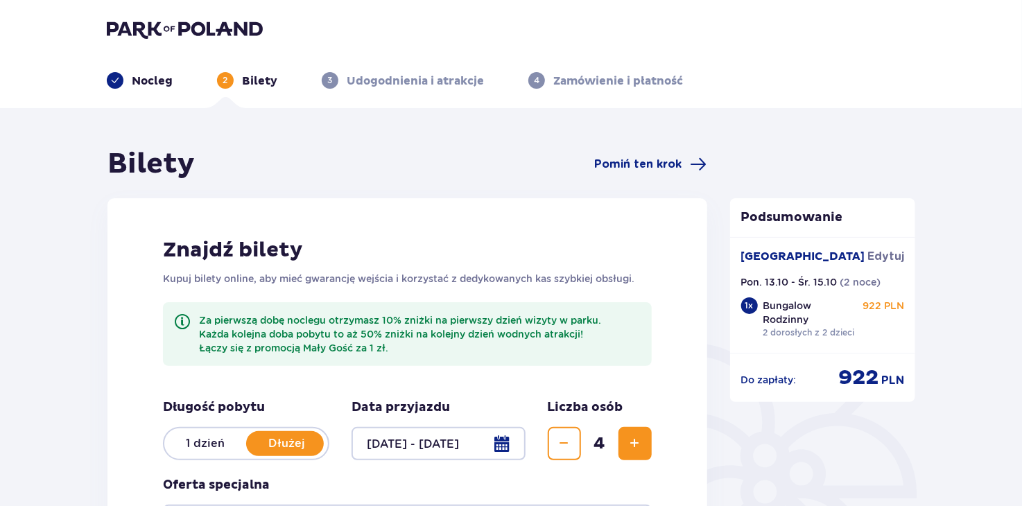
click at [479, 437] on div at bounding box center [438, 443] width 174 height 33
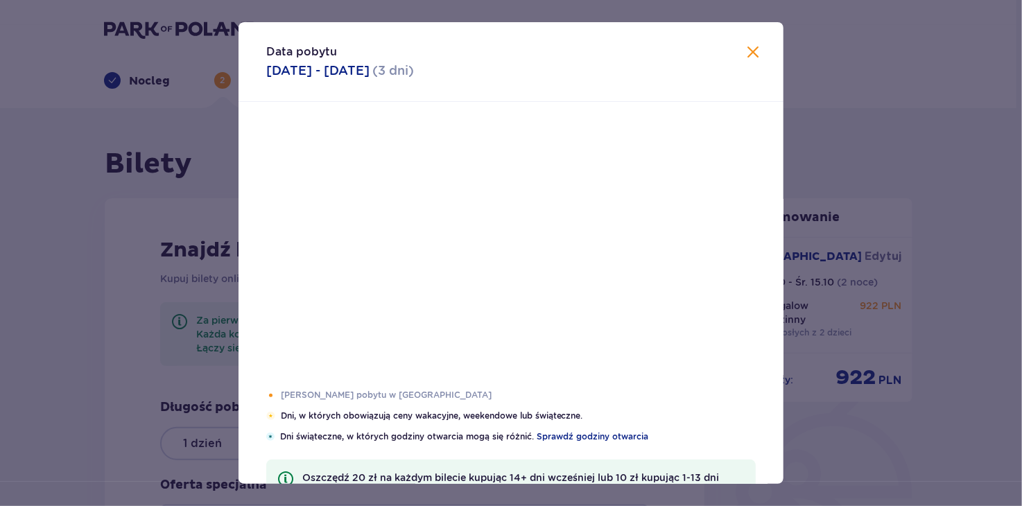
click at [520, 501] on div "Data pobytu [DATE] - [DATE] ( 3 dni ) Pon. Wt. Śr. Czw. Pt. Sob. [GEOGRAPHIC_DA…" at bounding box center [511, 253] width 1022 height 506
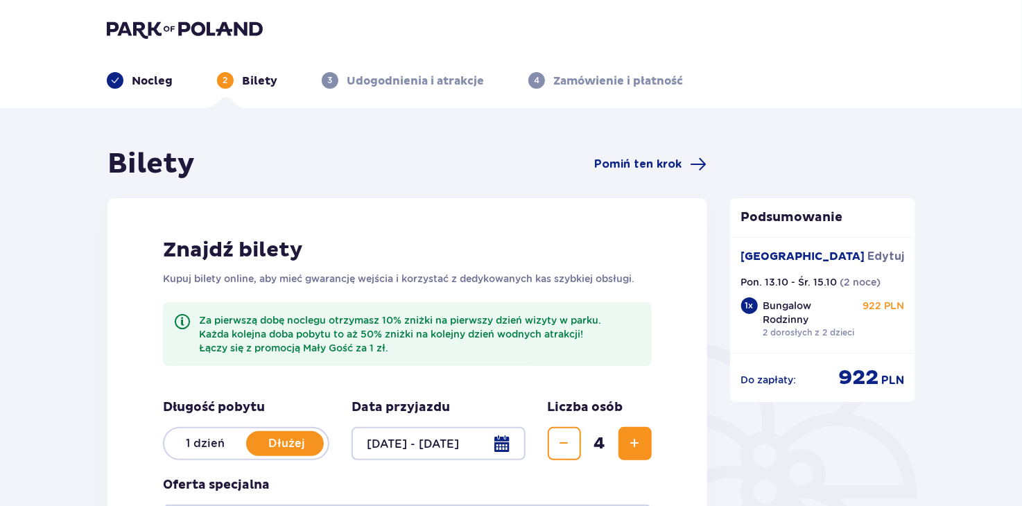
click at [993, 307] on div "Bilety Pomiń ten krok Znajdź bilety Kupuj bilety online, aby mieć gwarancję wej…" at bounding box center [511, 484] width 1022 height 753
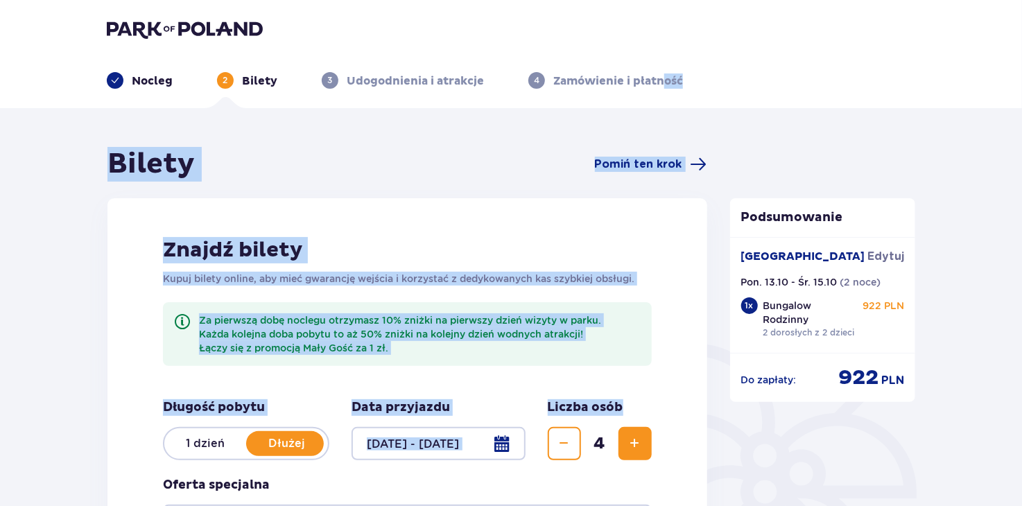
drag, startPoint x: 653, startPoint y: 392, endPoint x: 662, endPoint y: 63, distance: 329.4
click at [662, 63] on div "Nocleg 2 Bilety 3 Udogodnienia i atrakcje 4 Zamówienie i płatność Bilety Pomiń …" at bounding box center [511, 430] width 1022 height 861
click at [683, 252] on div "Znajdź bilety Kupuj bilety online, aby mieć gwarancję wejścia i korzystać z ded…" at bounding box center [407, 463] width 600 height 530
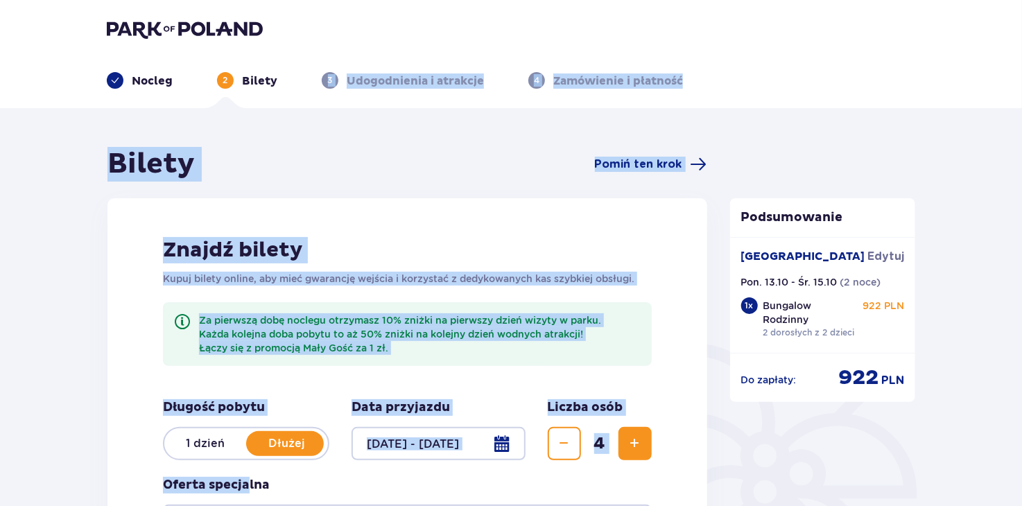
drag, startPoint x: 250, startPoint y: 484, endPoint x: 296, endPoint y: 89, distance: 398.5
click at [296, 89] on div "Nocleg 2 Bilety 3 Udogodnienia i atrakcje 4 Zamówienie i płatność Bilety Pomiń …" at bounding box center [511, 430] width 1022 height 861
click at [141, 322] on div "Znajdź bilety Kupuj bilety online, aby mieć gwarancję wejścia i korzystać z ded…" at bounding box center [407, 463] width 600 height 530
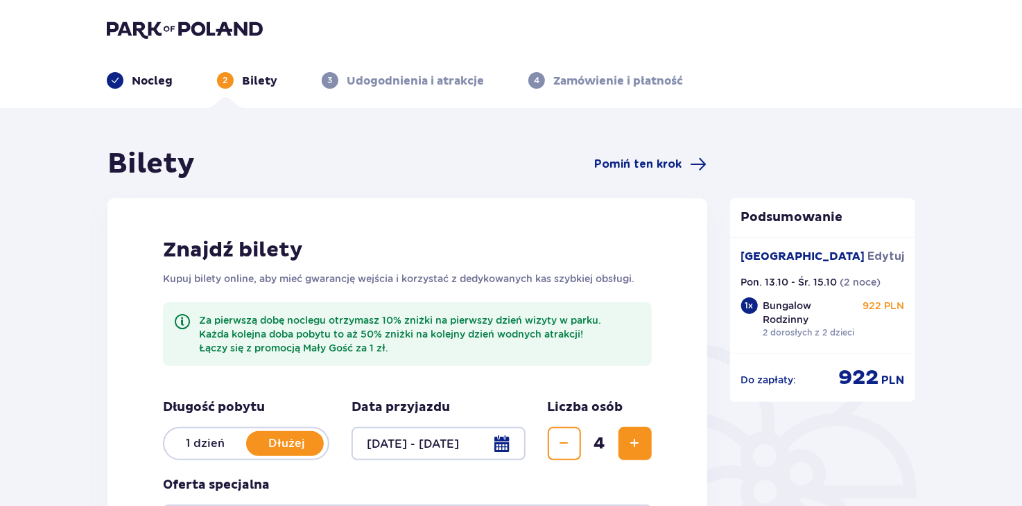
click at [141, 322] on div "Znajdź bilety Kupuj bilety online, aby mieć gwarancję wejścia i korzystać z ded…" at bounding box center [407, 463] width 600 height 530
click at [143, 328] on div "Znajdź bilety Kupuj bilety online, aby mieć gwarancję wejścia i korzystać z ded…" at bounding box center [407, 463] width 600 height 530
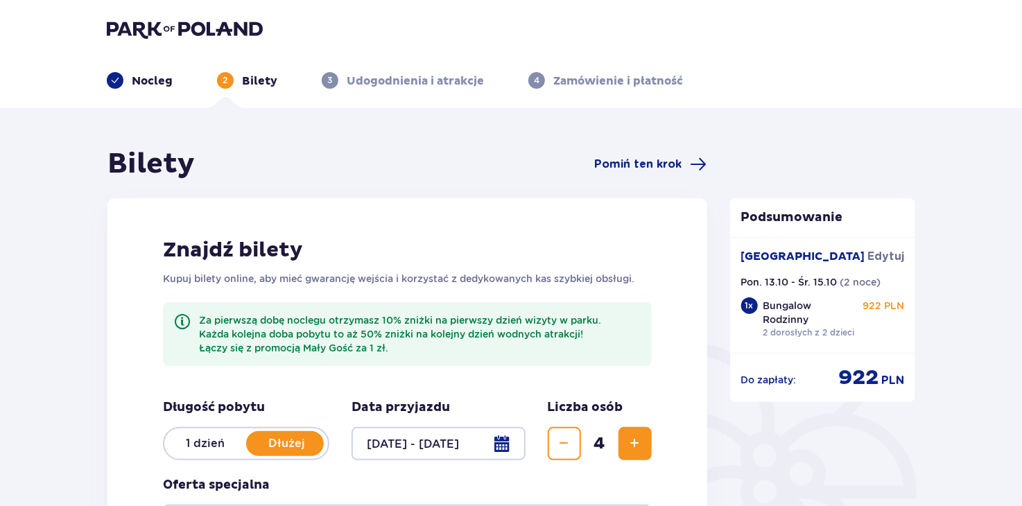
click at [143, 328] on div "Znajdź bilety Kupuj bilety online, aby mieć gwarancję wejścia i korzystać z ded…" at bounding box center [407, 463] width 600 height 530
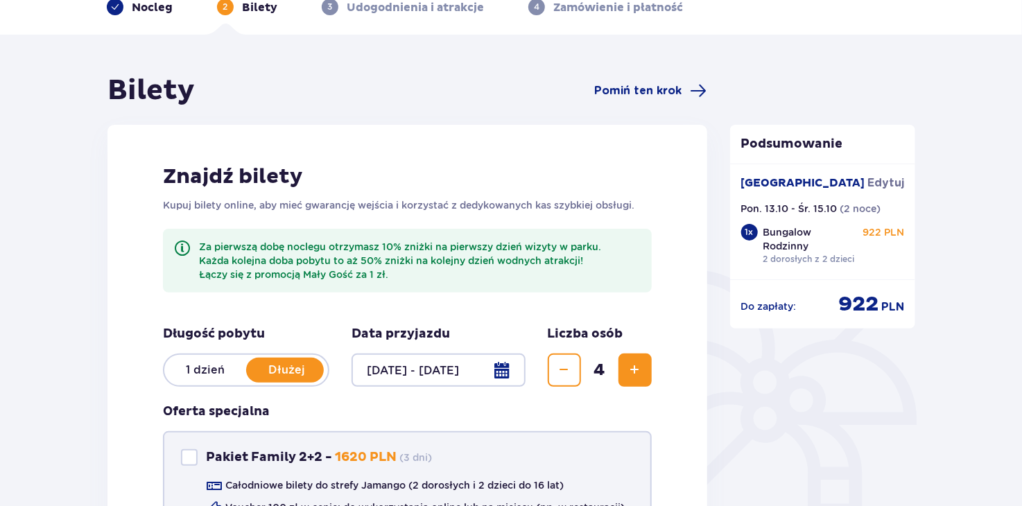
scroll to position [277, 0]
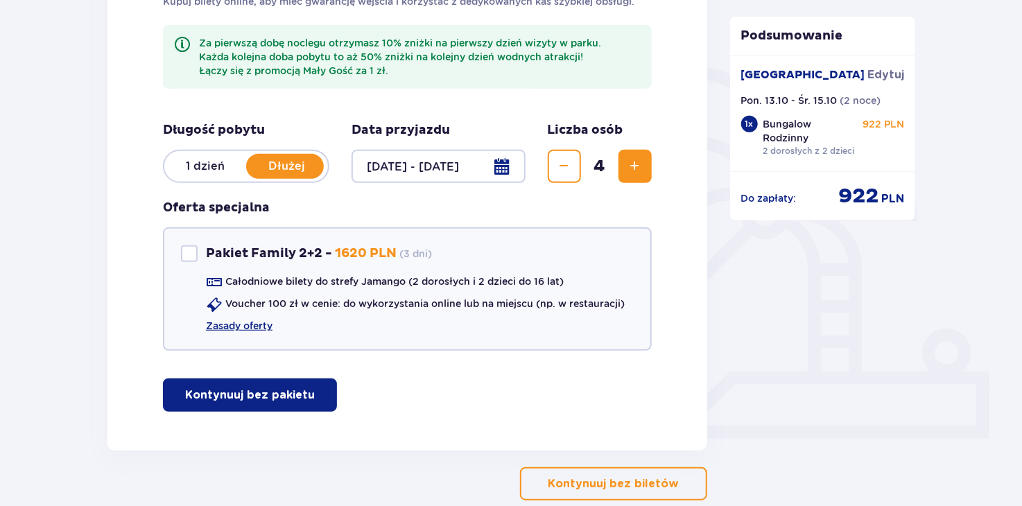
click at [254, 384] on button "Kontynuuj bez pakietu" at bounding box center [250, 394] width 174 height 33
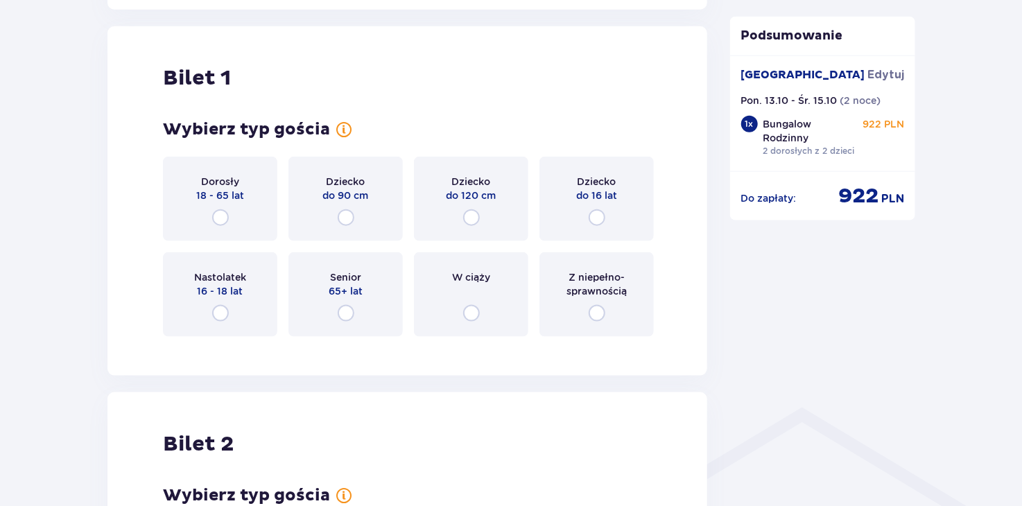
scroll to position [726, 0]
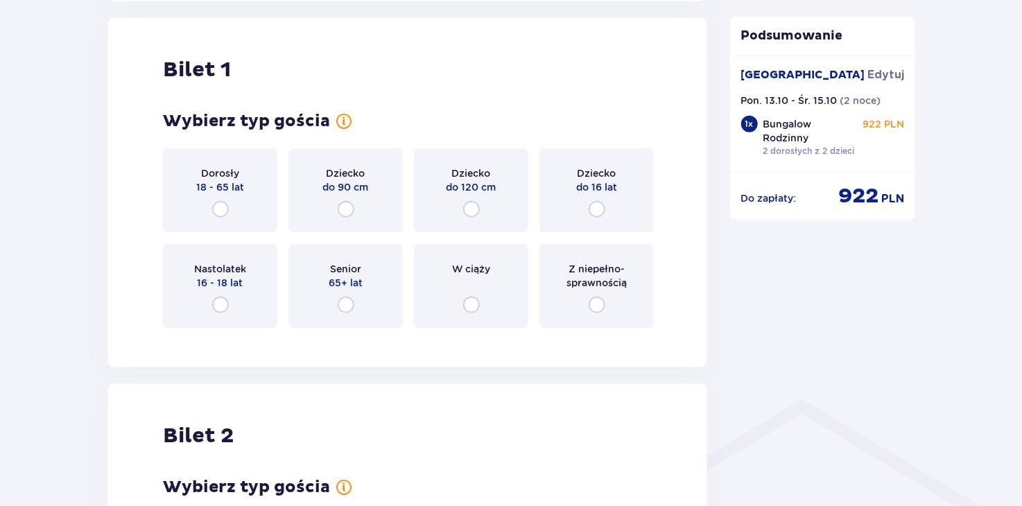
click at [222, 208] on input "radio" at bounding box center [220, 209] width 17 height 17
radio input "true"
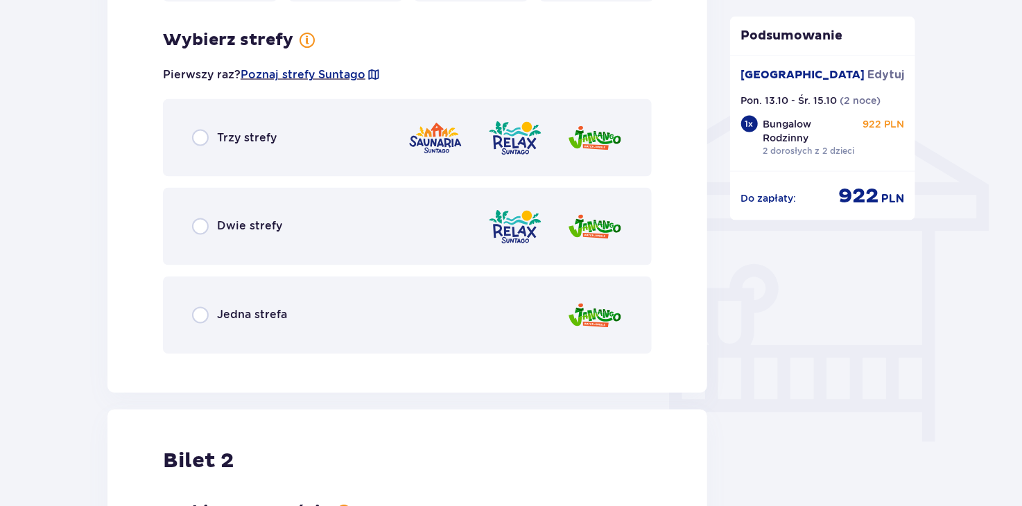
scroll to position [1065, 0]
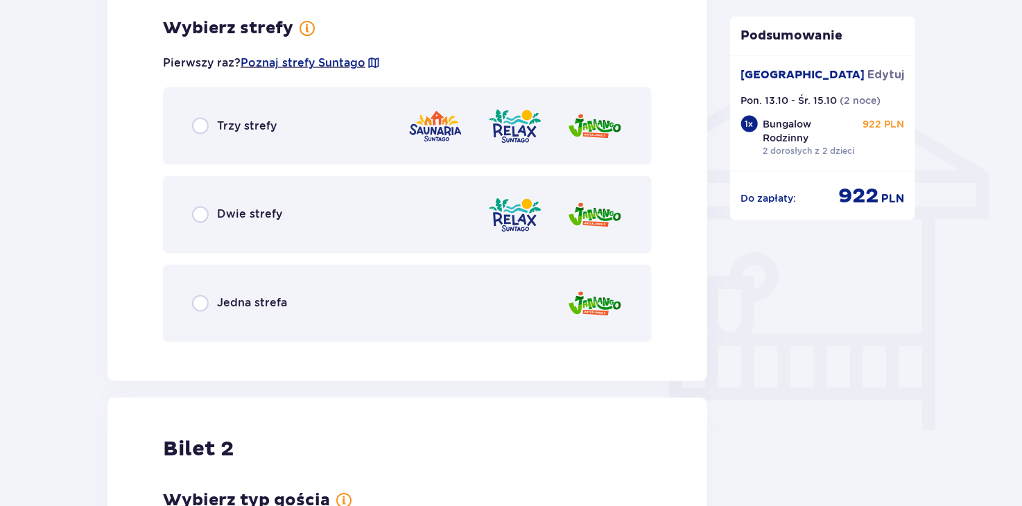
click at [198, 297] on input "radio" at bounding box center [200, 303] width 17 height 17
radio input "true"
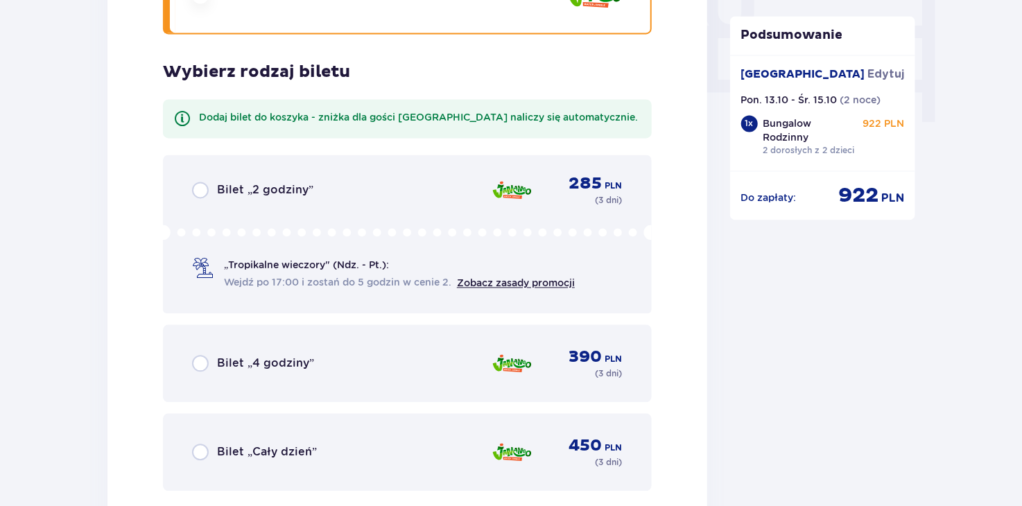
scroll to position [1417, 0]
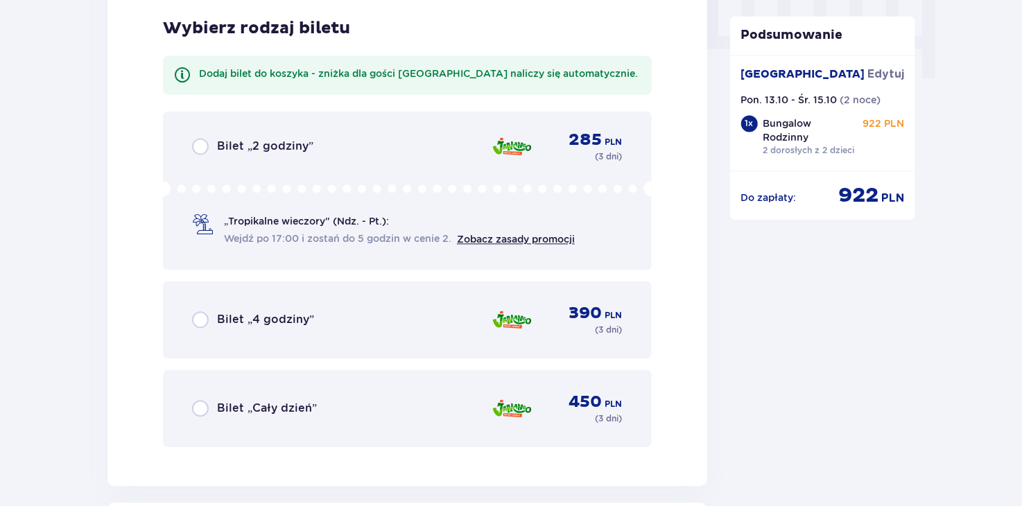
click at [200, 410] on input "radio" at bounding box center [200, 408] width 17 height 17
radio input "true"
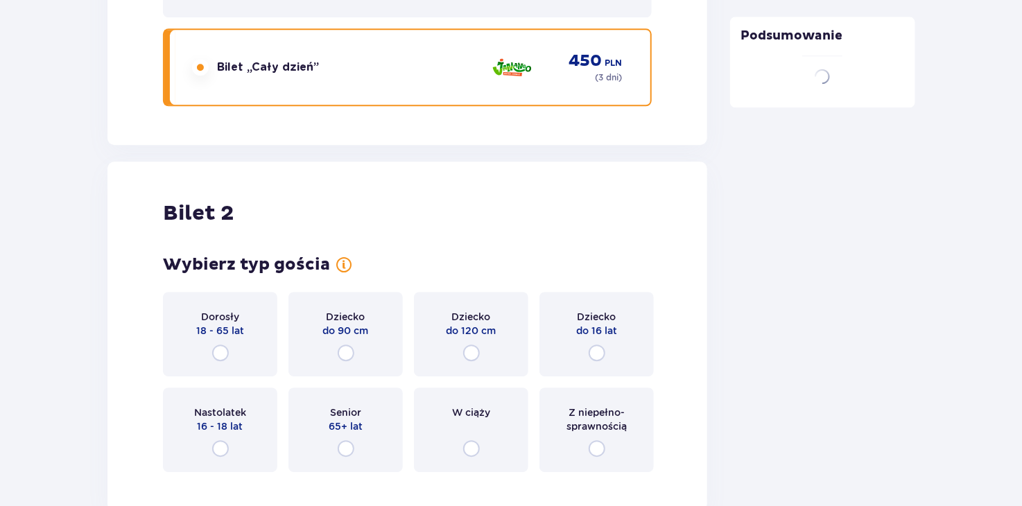
scroll to position [1901, 0]
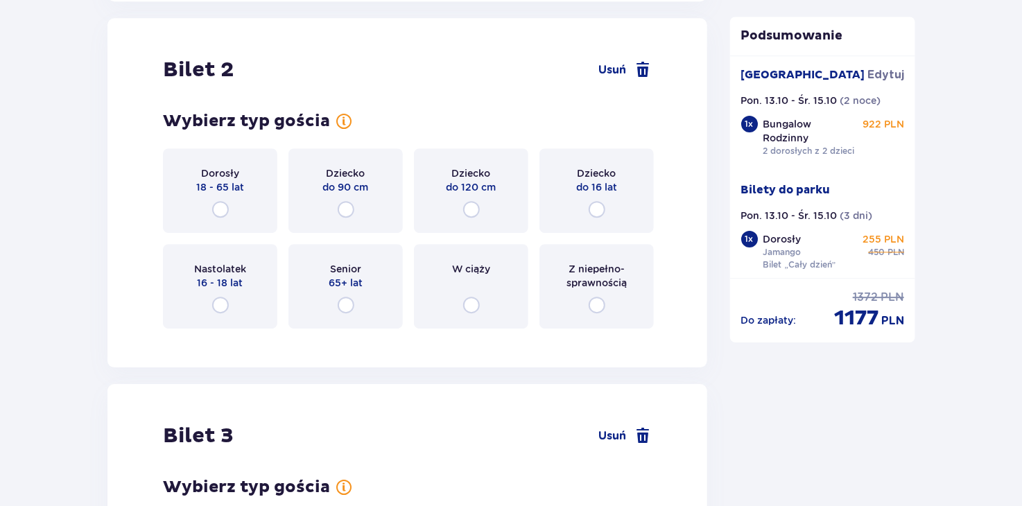
click at [220, 212] on input "radio" at bounding box center [220, 209] width 17 height 17
radio input "true"
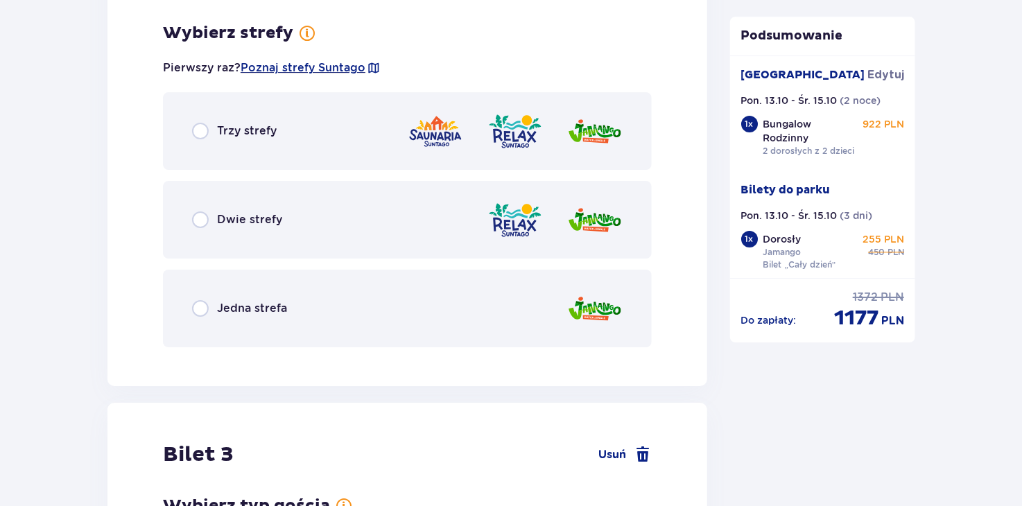
scroll to position [2239, 0]
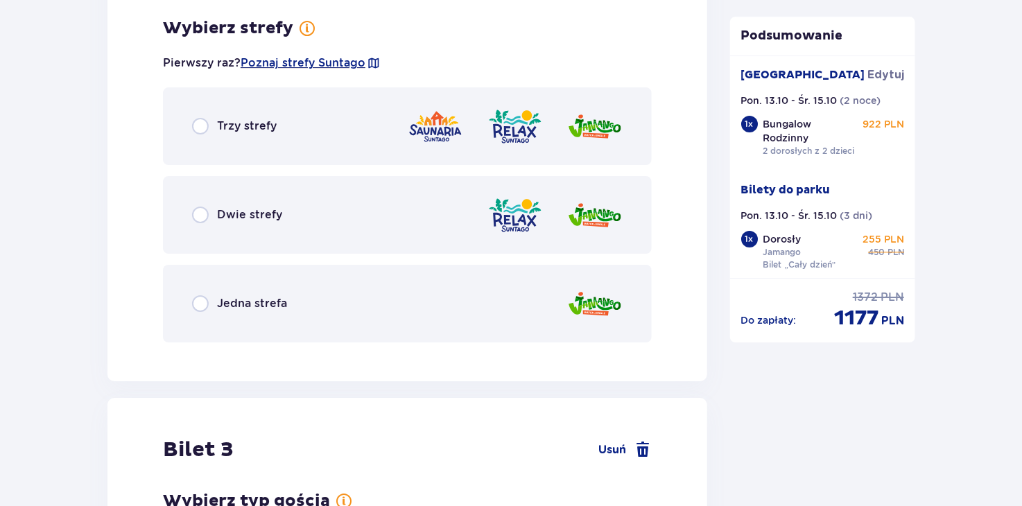
click at [199, 303] on input "radio" at bounding box center [200, 303] width 17 height 17
radio input "true"
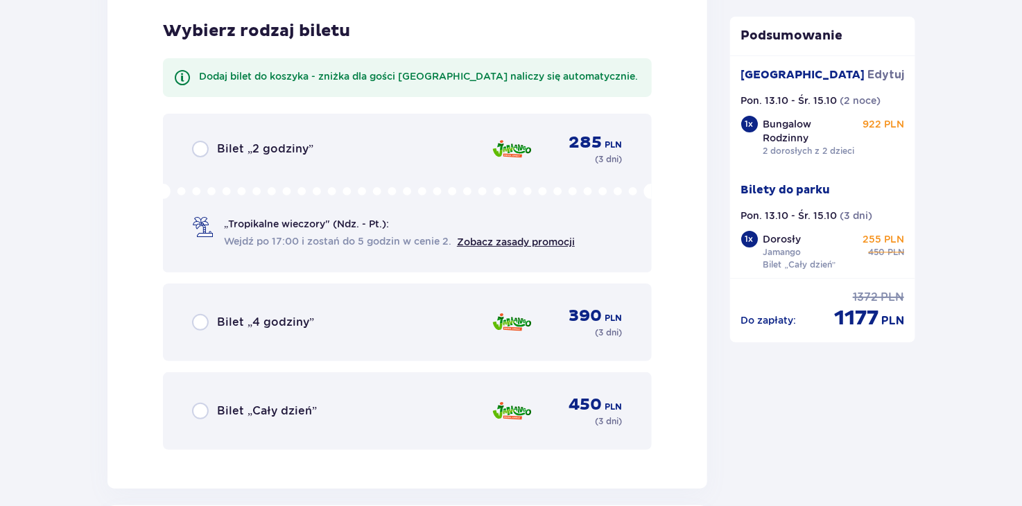
scroll to position [2592, 0]
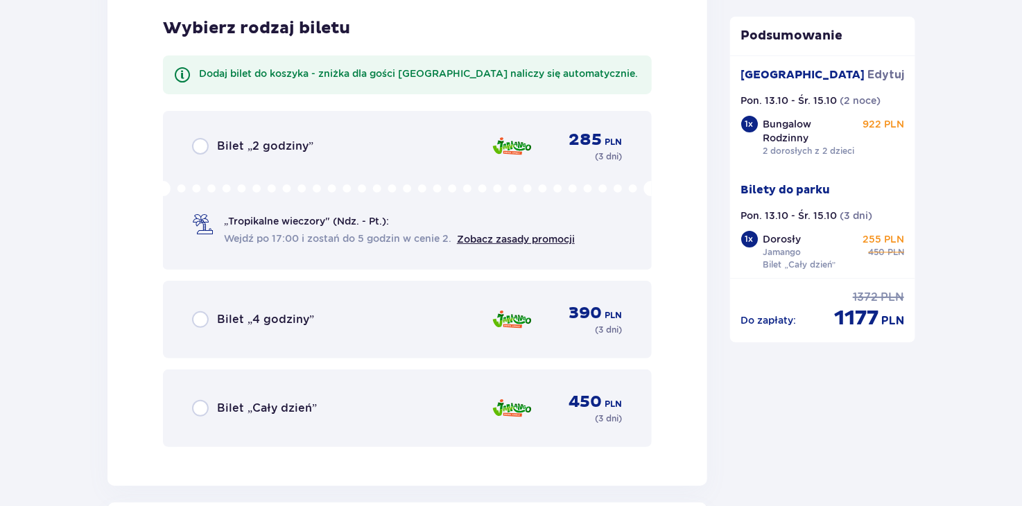
click at [200, 409] on input "radio" at bounding box center [200, 408] width 17 height 17
radio input "true"
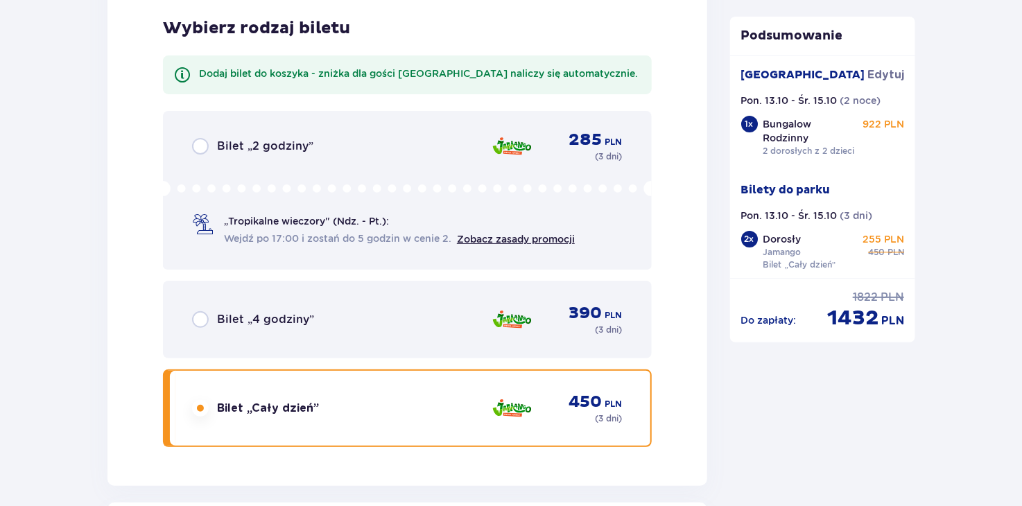
scroll to position [3075, 0]
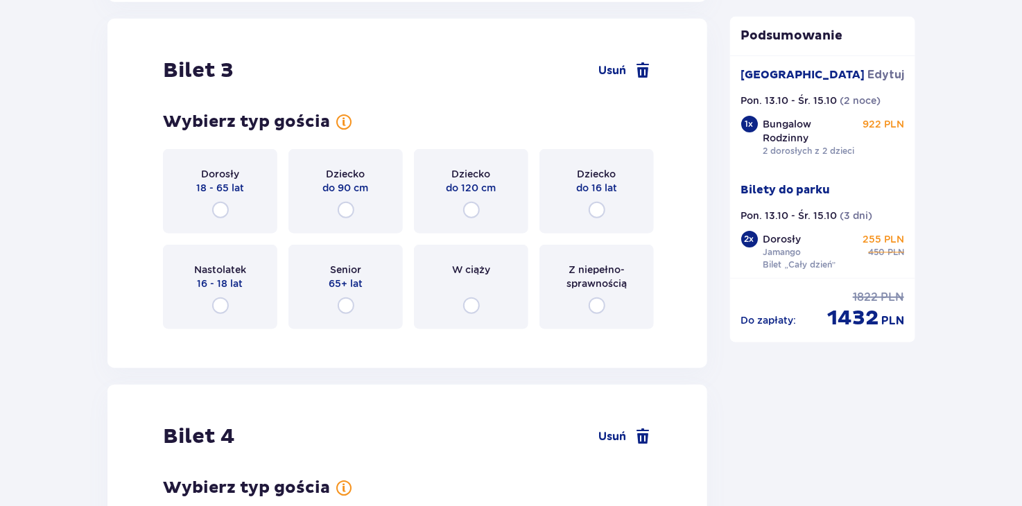
click at [597, 207] on input "radio" at bounding box center [596, 210] width 17 height 17
radio input "true"
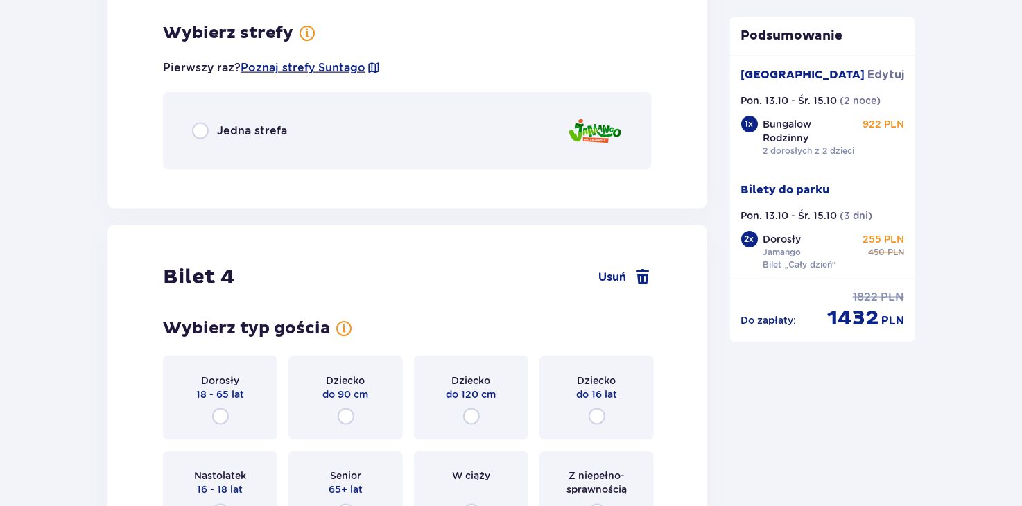
scroll to position [3414, 0]
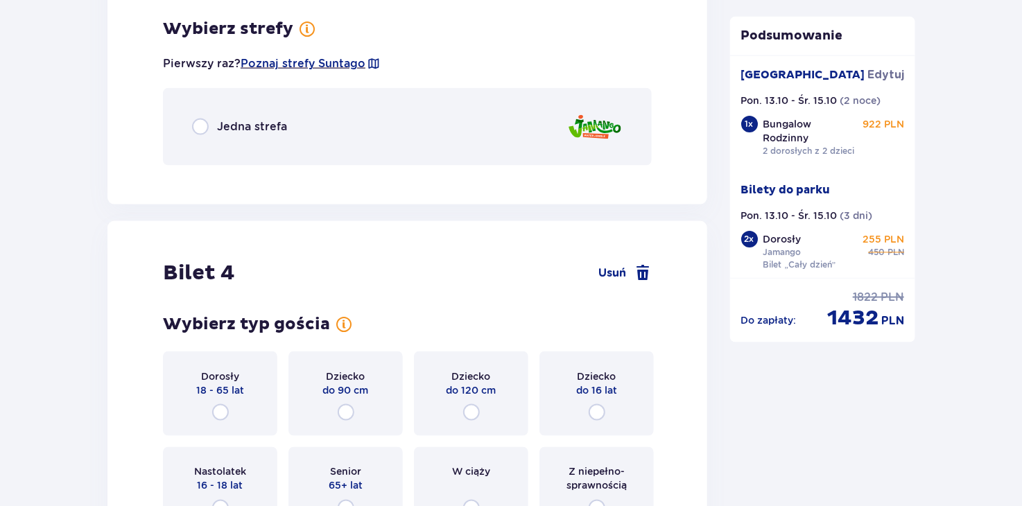
click at [198, 123] on input "radio" at bounding box center [200, 127] width 17 height 17
radio input "true"
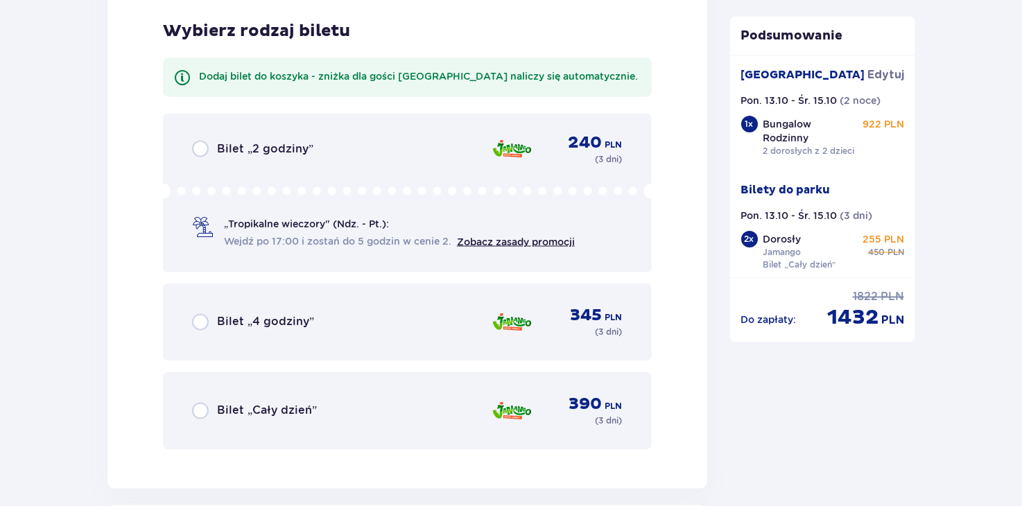
scroll to position [3588, 0]
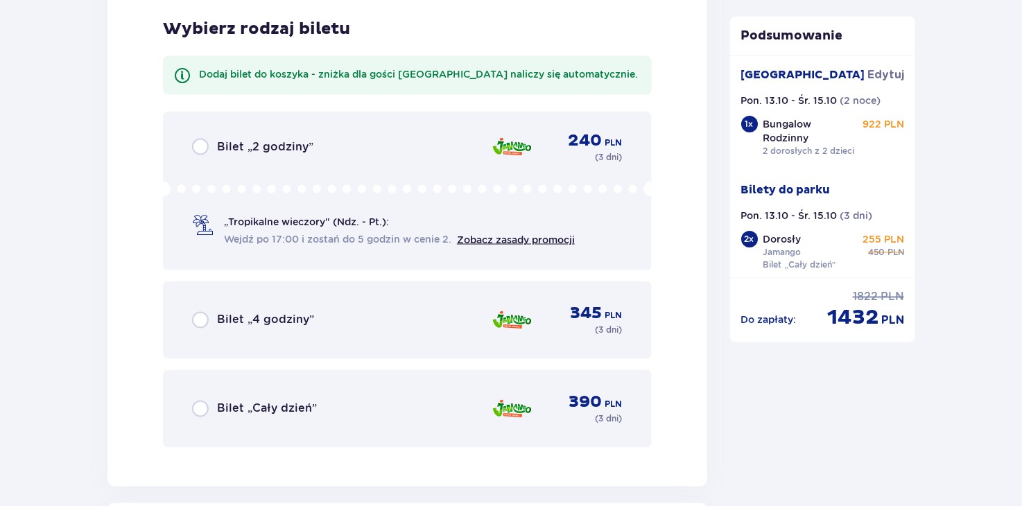
click at [202, 406] on input "radio" at bounding box center [200, 409] width 17 height 17
radio input "true"
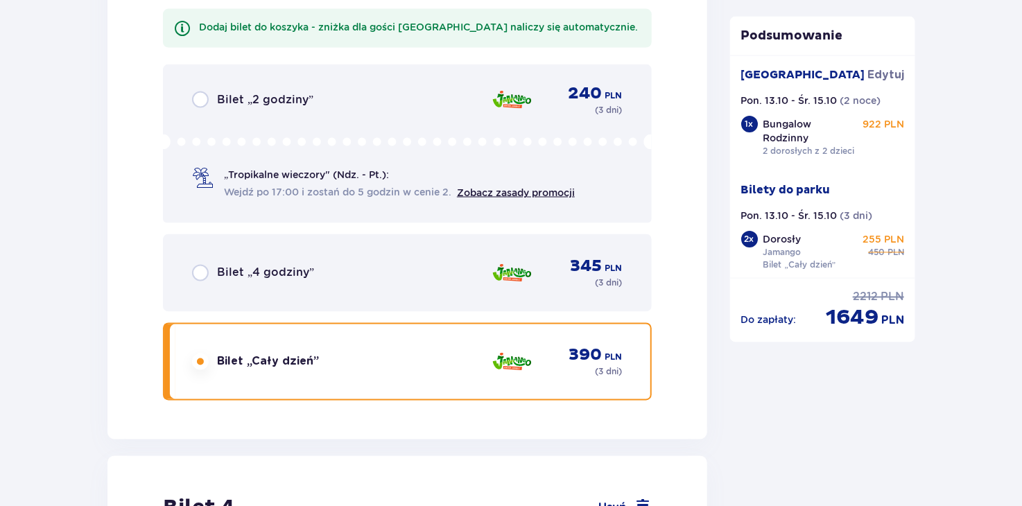
scroll to position [4072, 0]
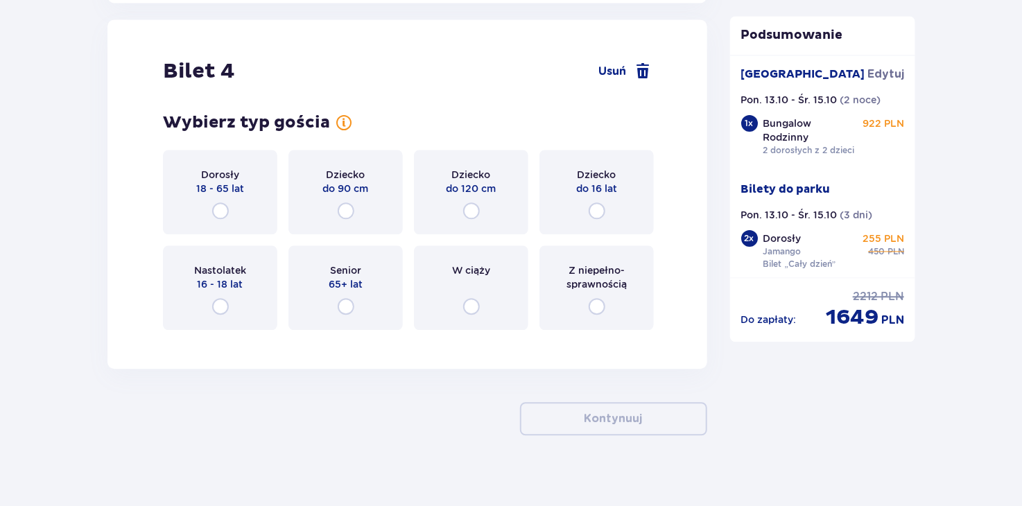
click at [595, 206] on input "radio" at bounding box center [596, 210] width 17 height 17
radio input "true"
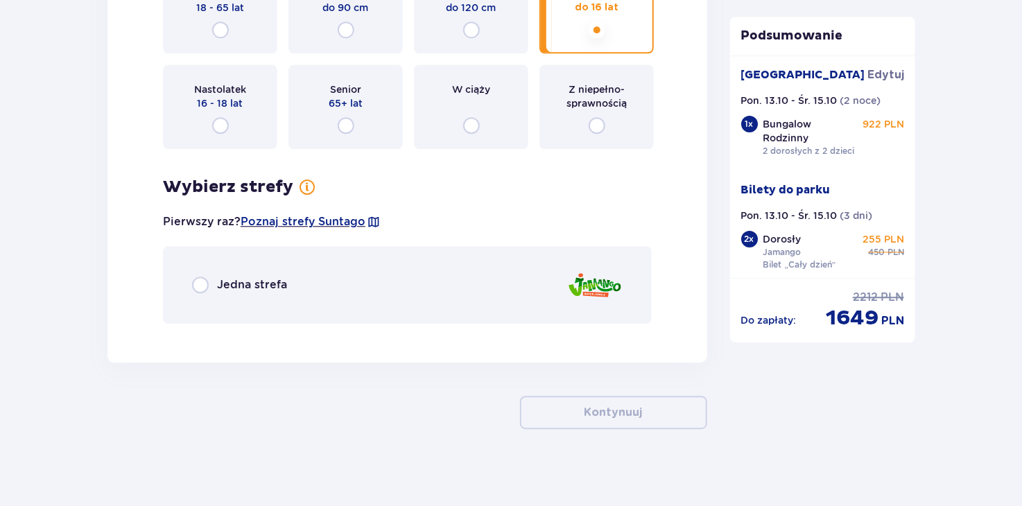
scroll to position [4256, 0]
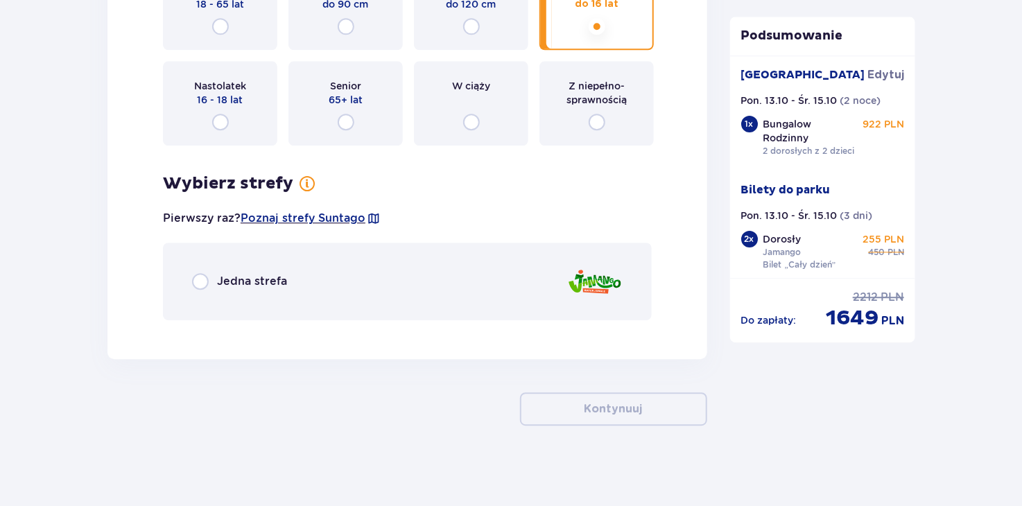
click at [199, 277] on input "radio" at bounding box center [200, 281] width 17 height 17
radio input "true"
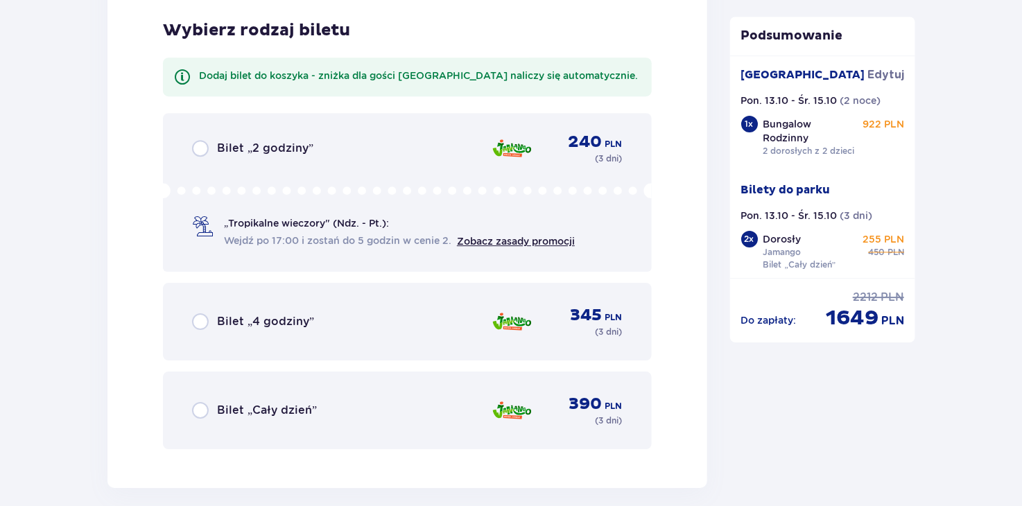
scroll to position [4585, 0]
click at [202, 409] on input "radio" at bounding box center [200, 409] width 17 height 17
radio input "true"
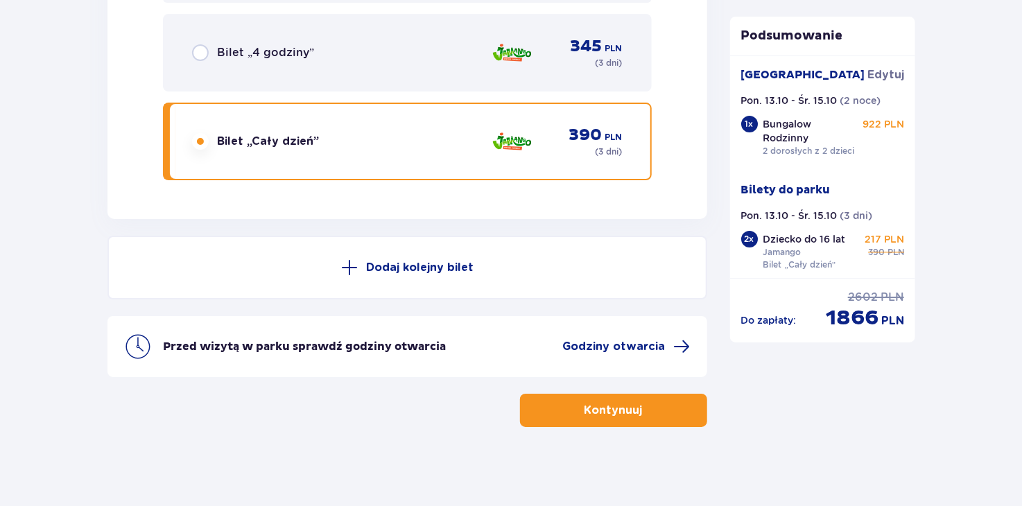
scroll to position [4854, 0]
click at [618, 420] on button "Kontynuuj" at bounding box center [613, 409] width 187 height 33
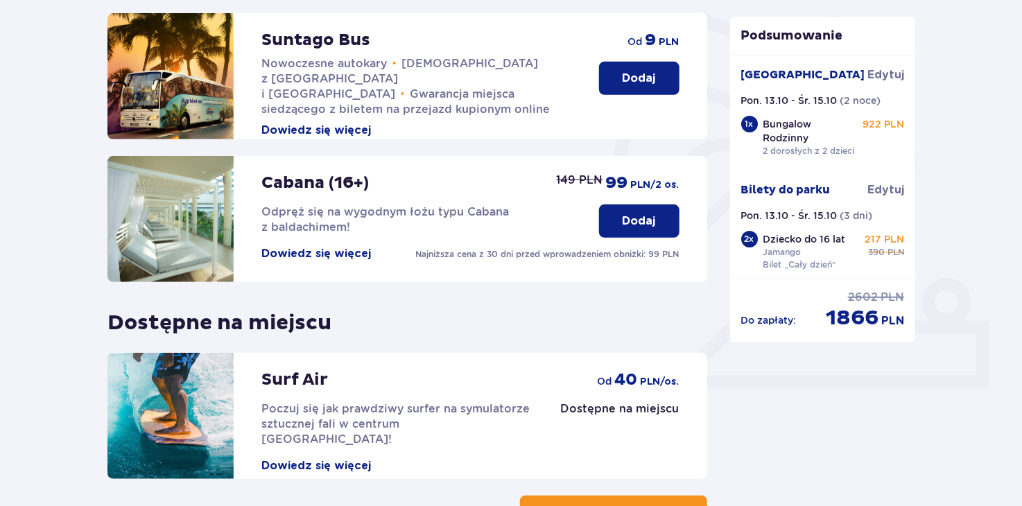
scroll to position [350, 0]
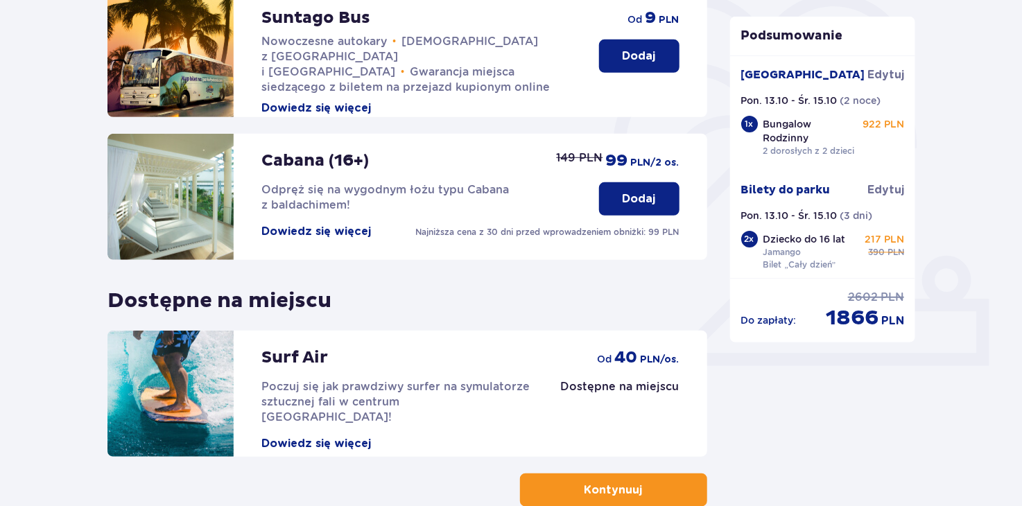
click at [604, 482] on p "Kontynuuj" at bounding box center [613, 489] width 58 height 15
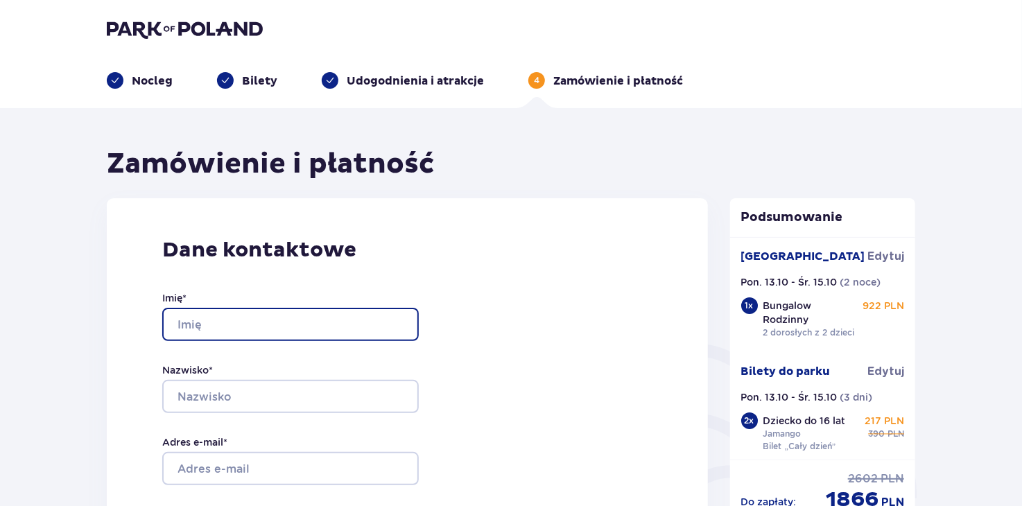
click at [213, 328] on input "Imię *" at bounding box center [290, 324] width 256 height 33
type input "[PERSON_NAME]"
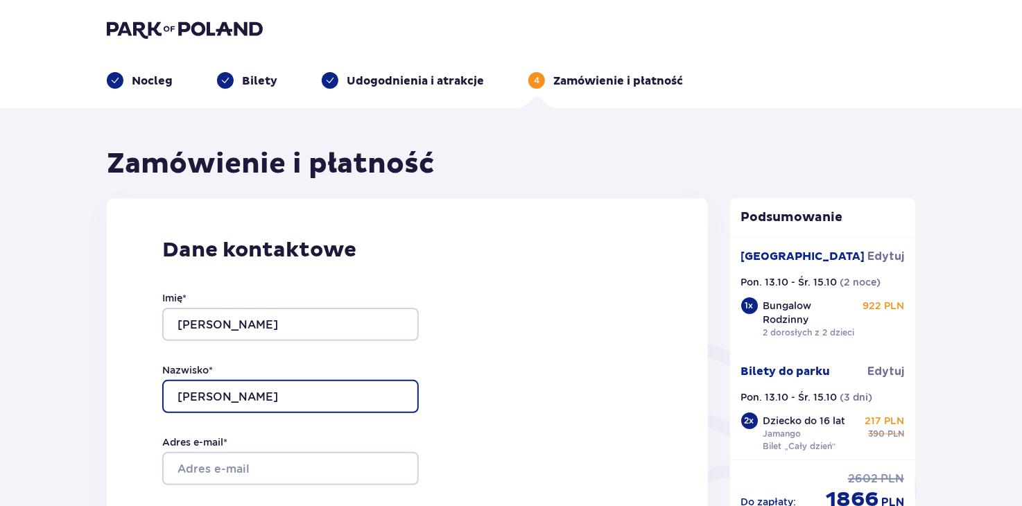
type input "[PERSON_NAME]"
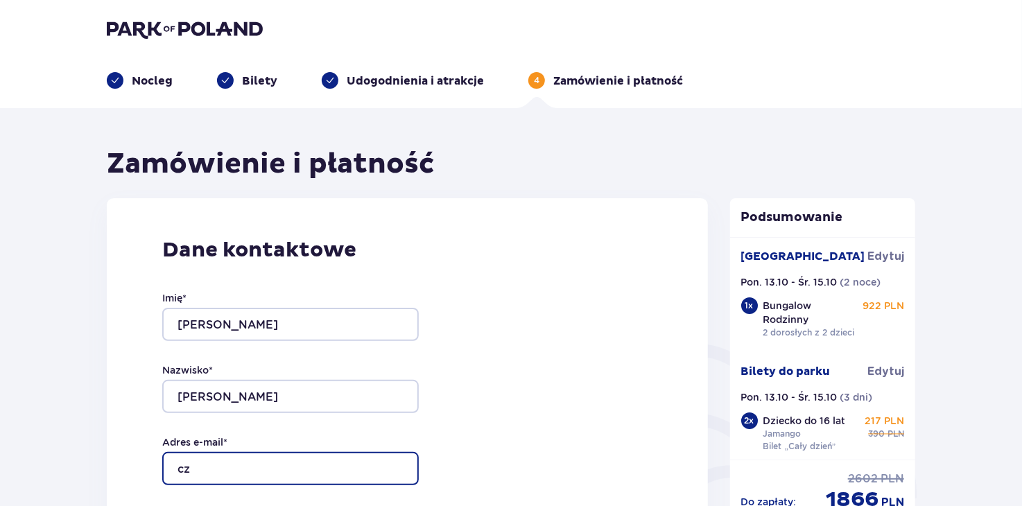
type input "[EMAIL_ADDRESS][DOMAIN_NAME]"
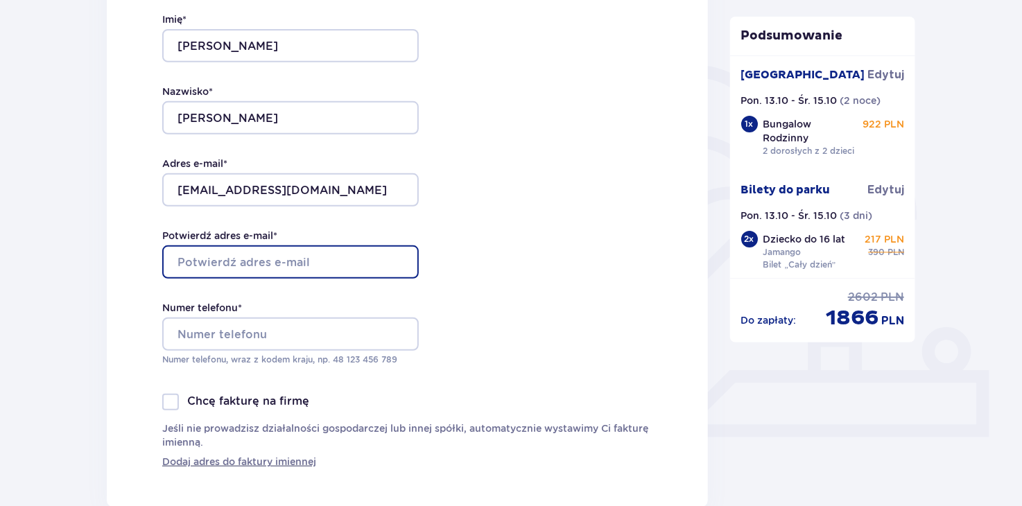
scroll to position [288, 0]
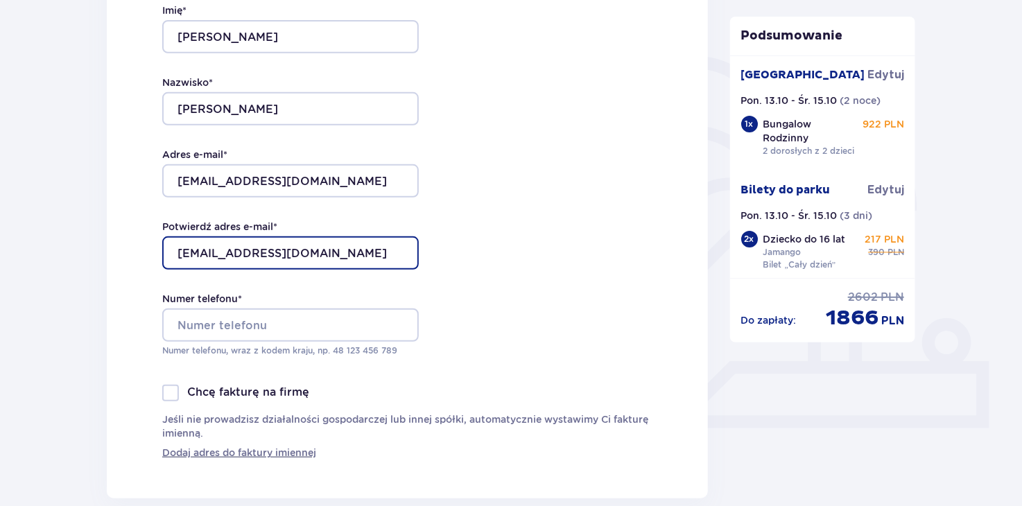
type input "[EMAIL_ADDRESS][DOMAIN_NAME]"
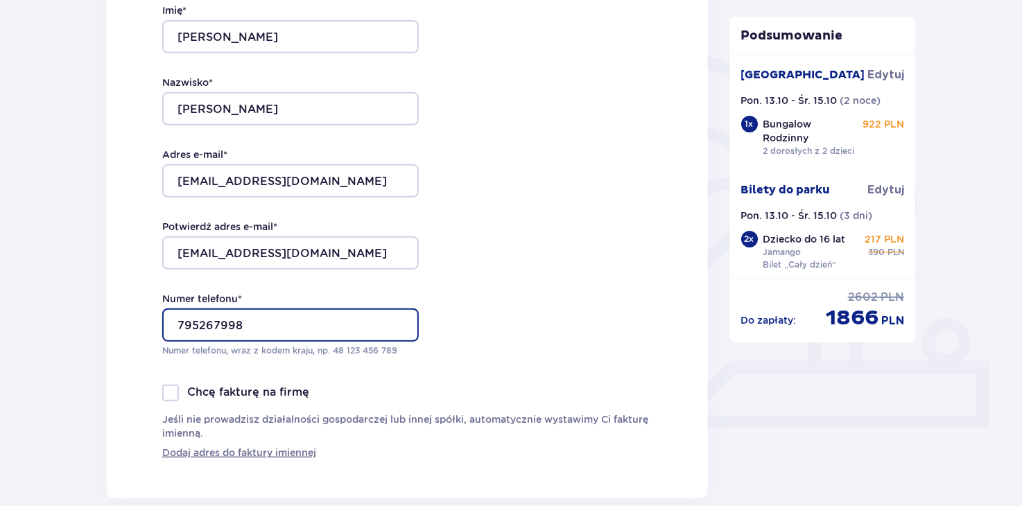
type input "795267998"
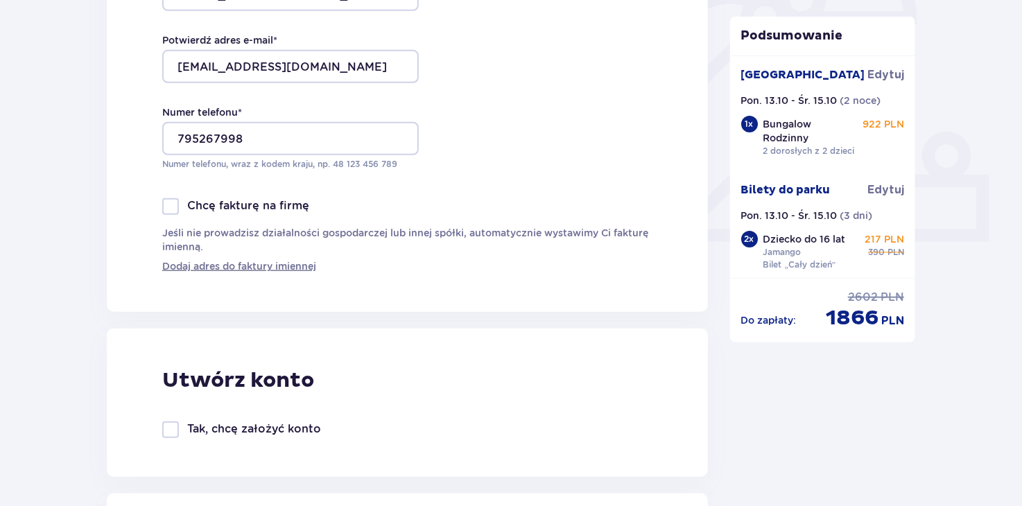
scroll to position [651, 0]
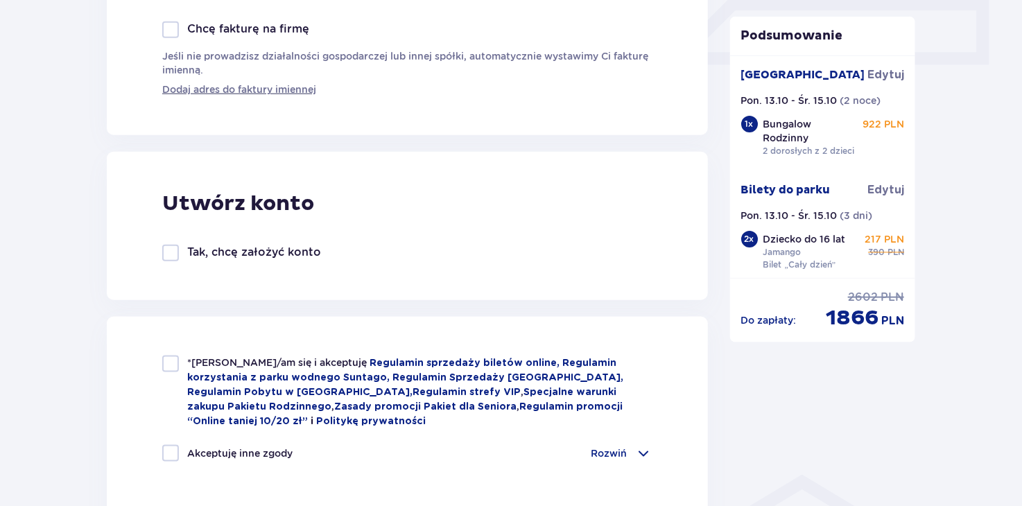
click at [176, 365] on div at bounding box center [170, 364] width 17 height 17
checkbox input "true"
click at [168, 453] on div at bounding box center [170, 453] width 17 height 17
checkbox input "true"
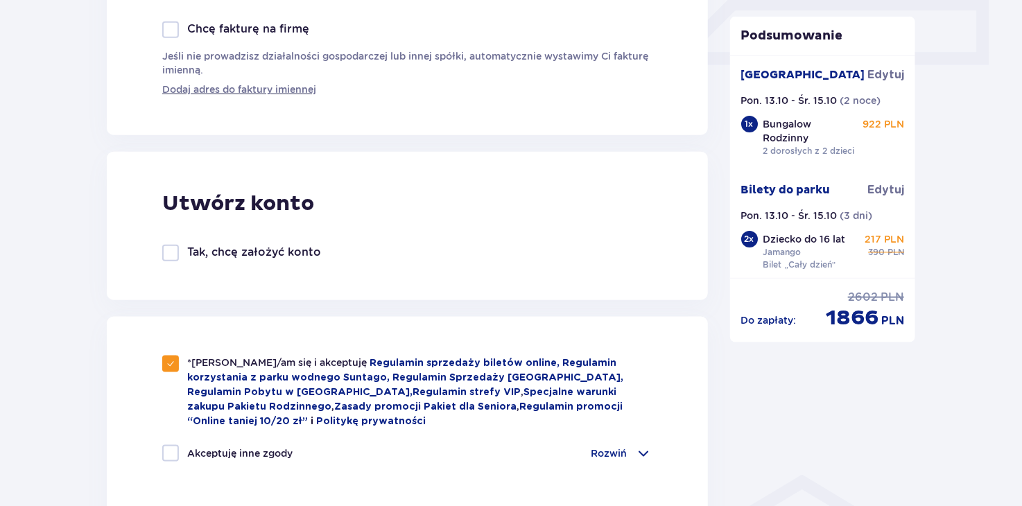
checkbox input "true"
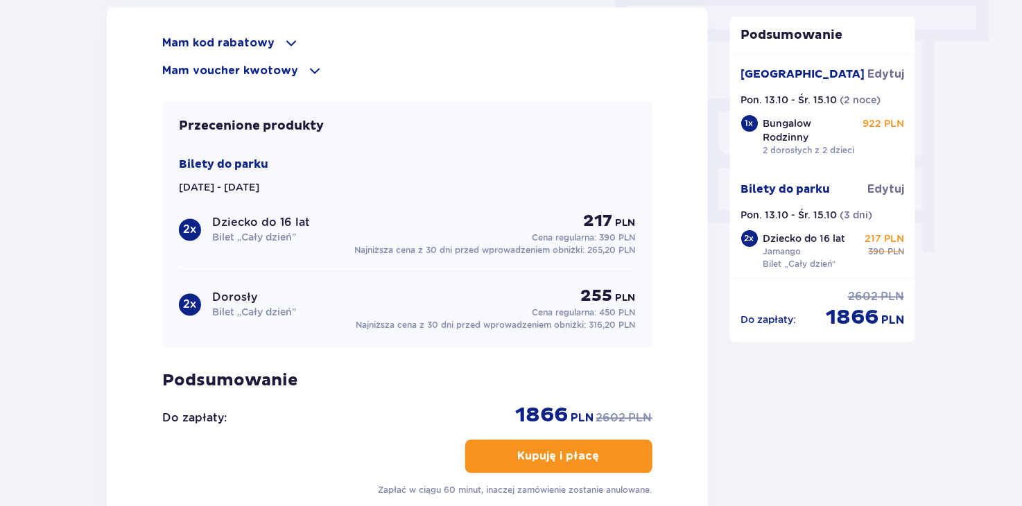
scroll to position [1409, 0]
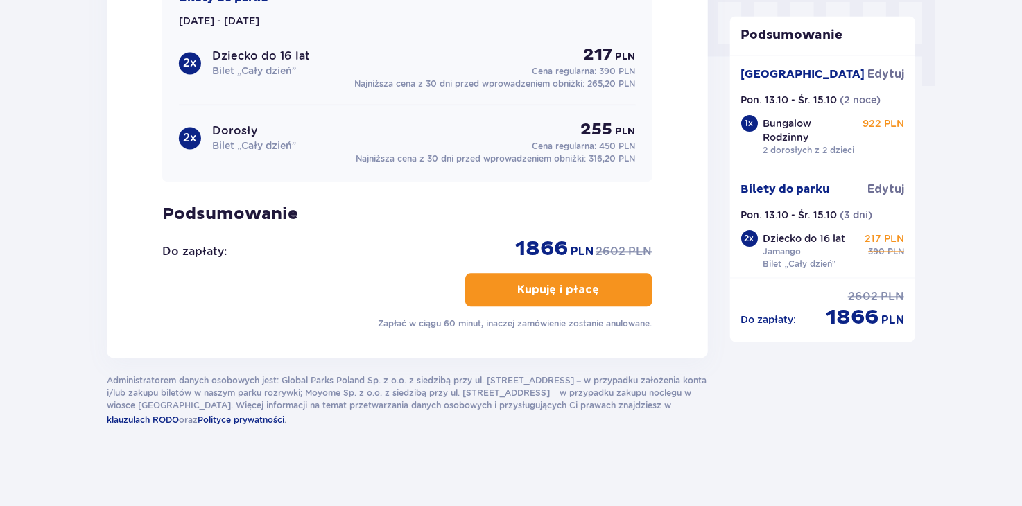
click at [548, 285] on p "Kupuję i płacę" at bounding box center [559, 289] width 82 height 15
